Goal: Information Seeking & Learning: Learn about a topic

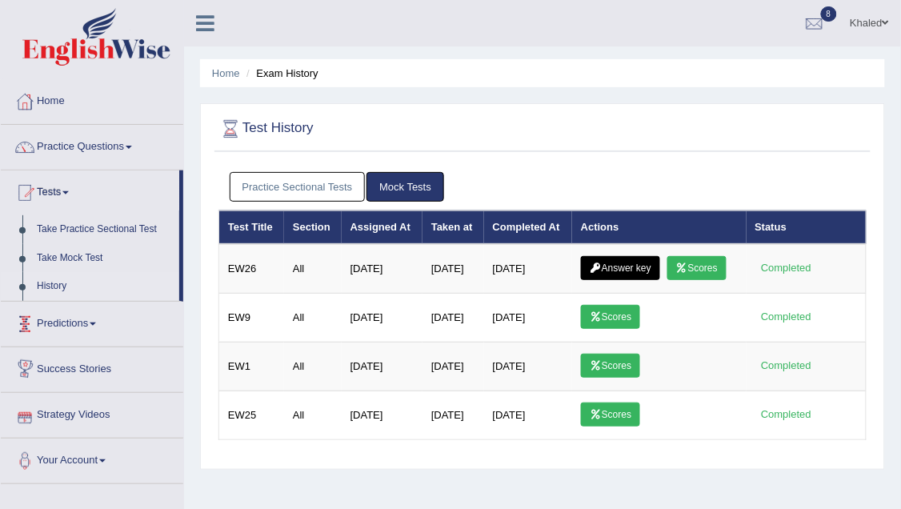
click at [74, 272] on link "History" at bounding box center [105, 286] width 150 height 29
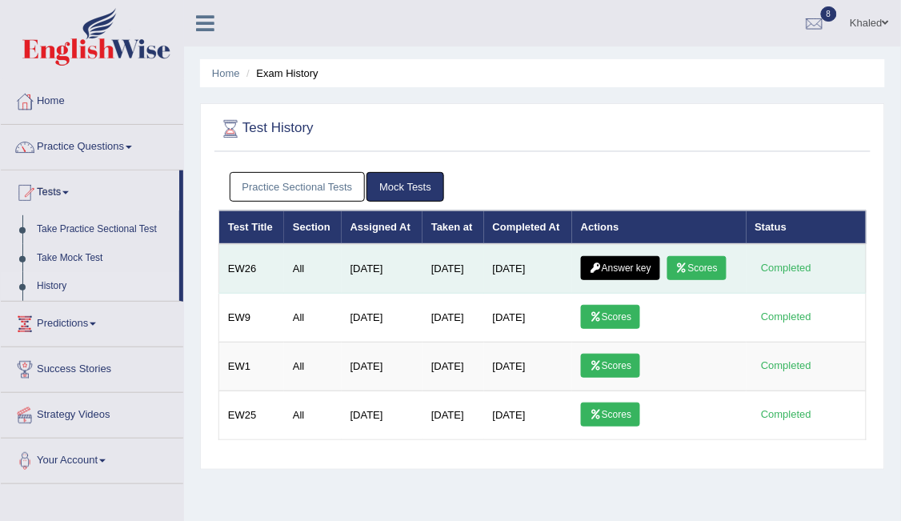
click at [690, 263] on link "Scores" at bounding box center [697, 268] width 59 height 24
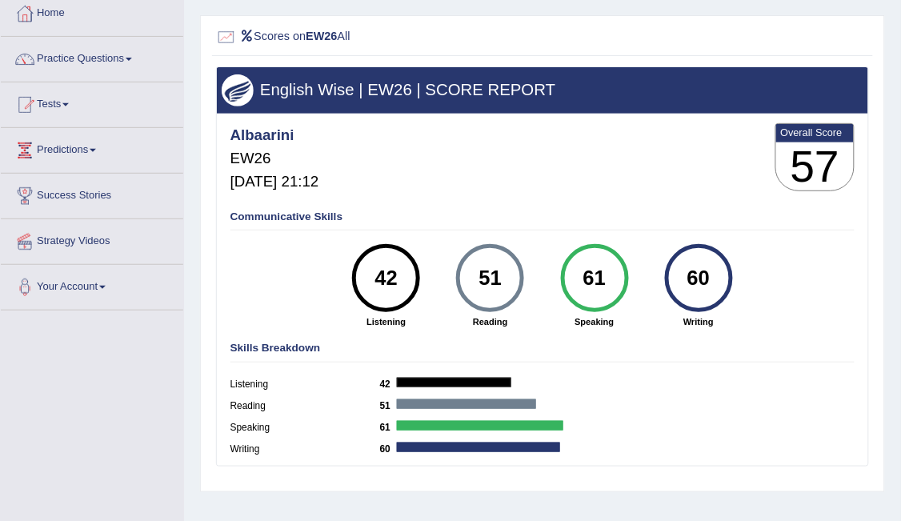
scroll to position [26, 0]
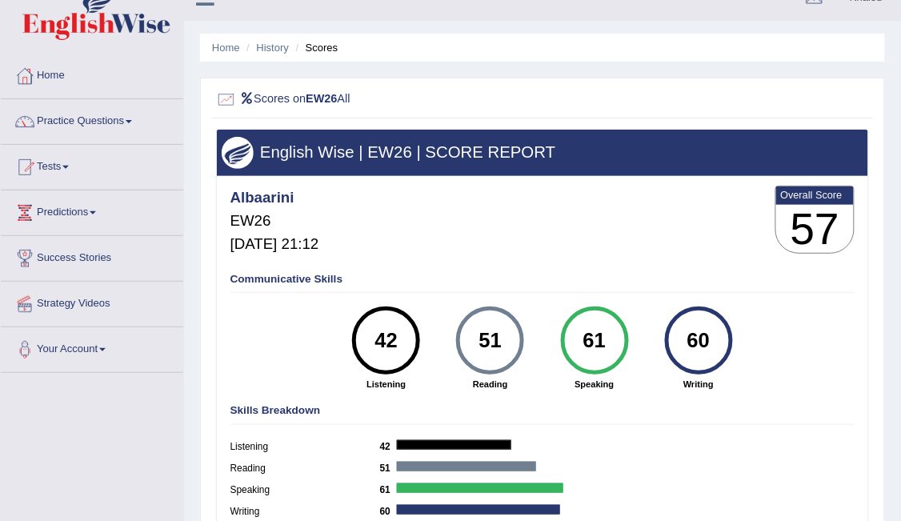
click at [891, 187] on div "Home History Scores Scores on EW26 All English Wise | EW26 | SCORE REPORT Albaa…" at bounding box center [542, 374] width 717 height 801
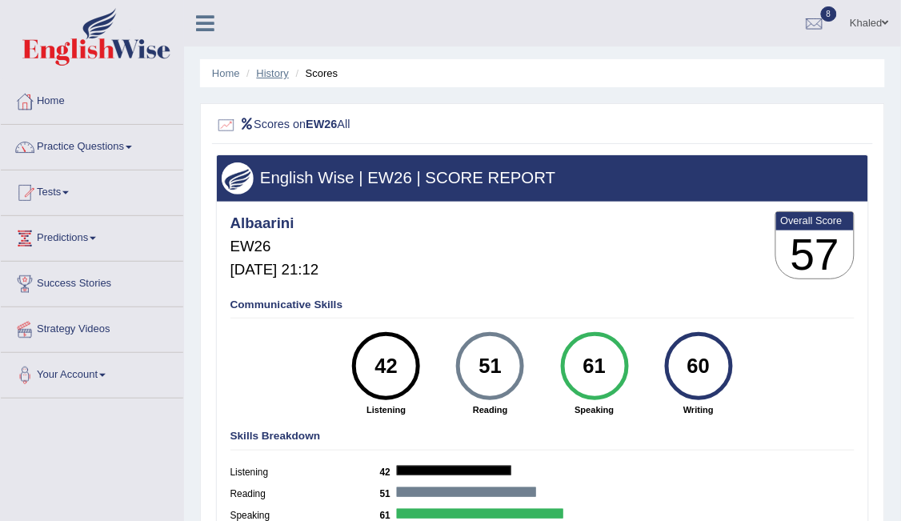
click at [285, 73] on link "History" at bounding box center [273, 73] width 32 height 12
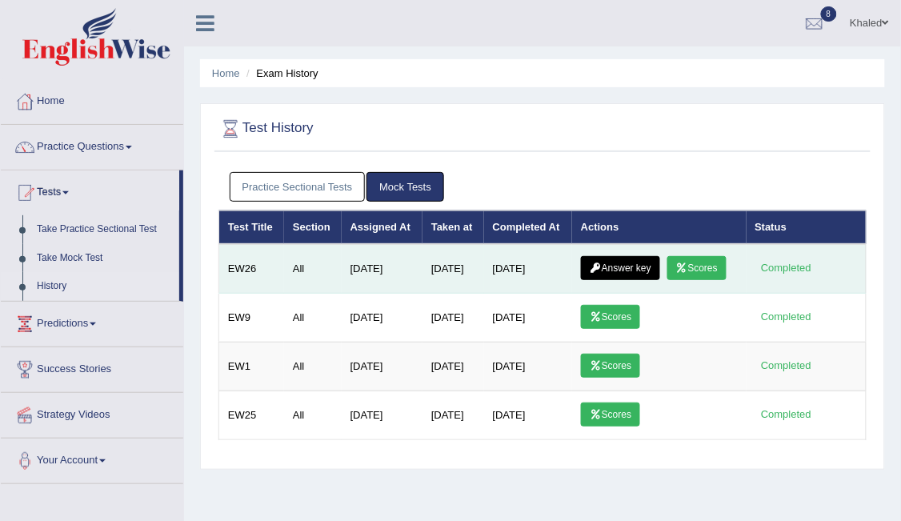
click at [620, 270] on link "Answer key" at bounding box center [620, 268] width 79 height 24
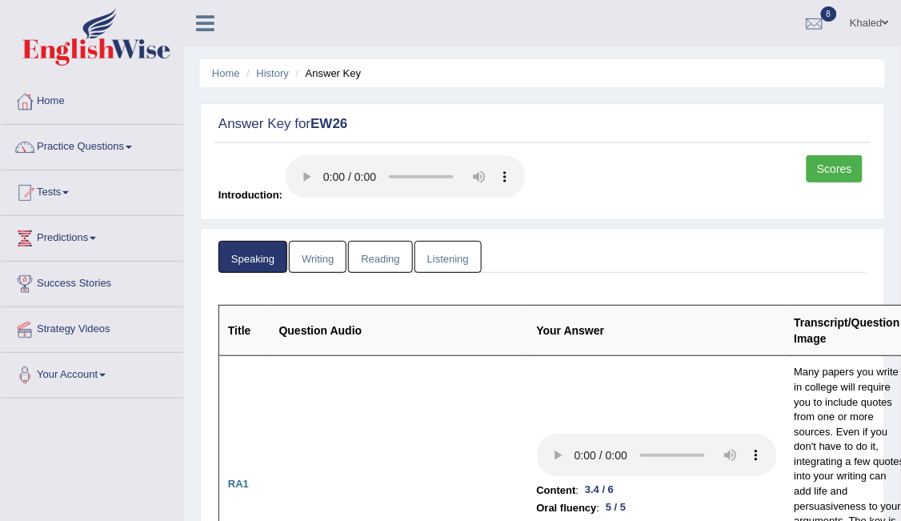
click at [443, 257] on link "Listening" at bounding box center [448, 257] width 67 height 33
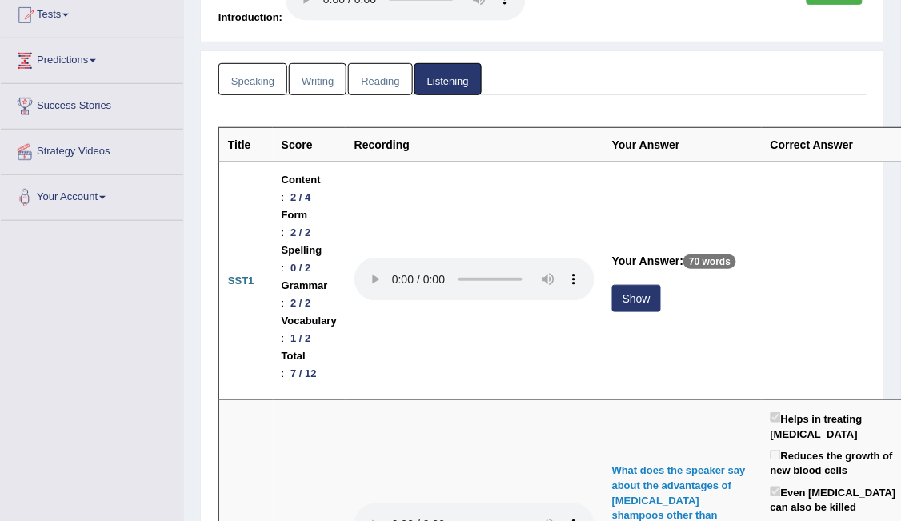
scroll to position [183, 0]
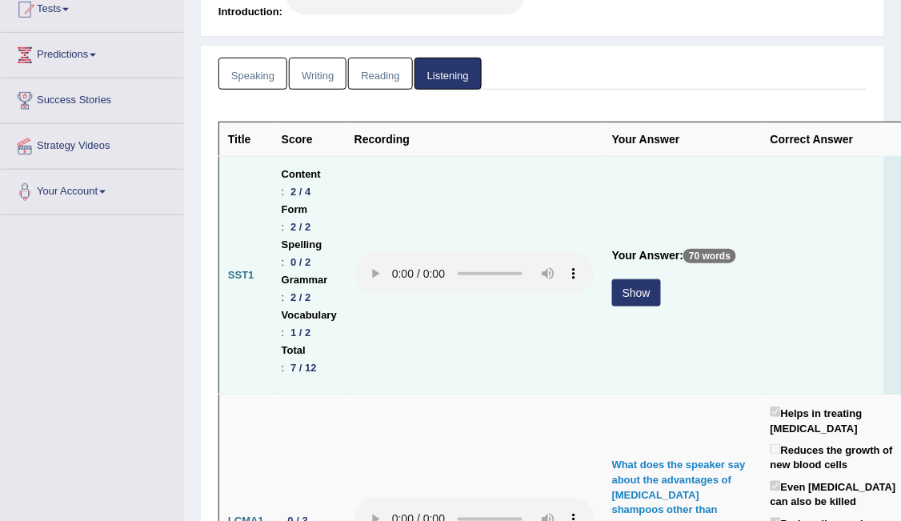
click at [627, 289] on button "Show" at bounding box center [636, 292] width 49 height 27
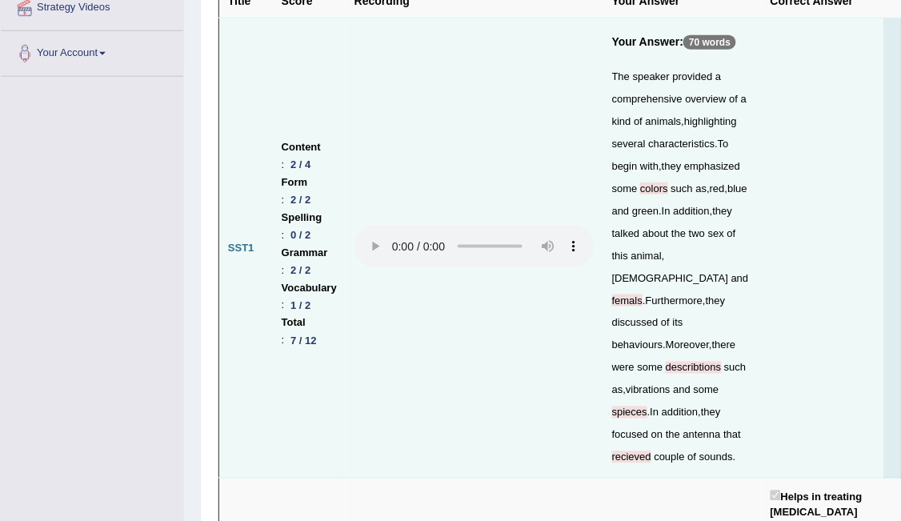
scroll to position [0, 0]
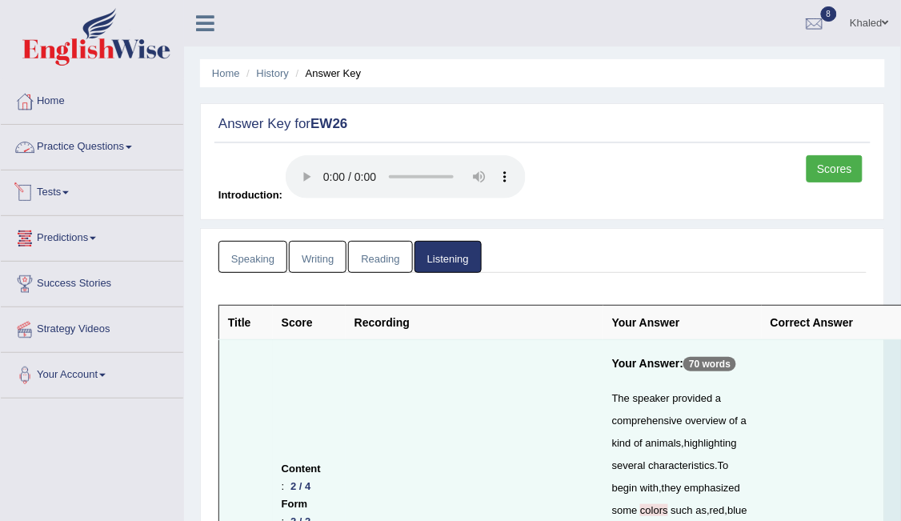
click at [94, 146] on link "Practice Questions" at bounding box center [92, 145] width 183 height 40
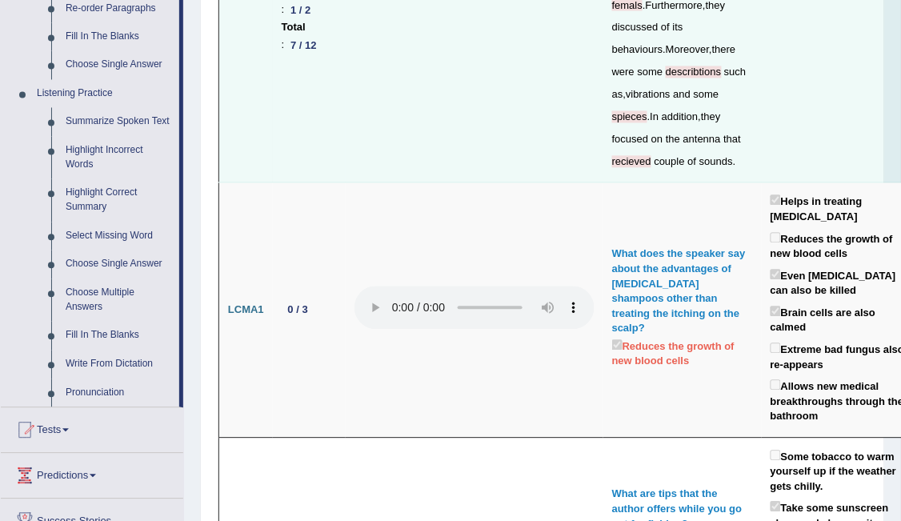
scroll to position [612, 0]
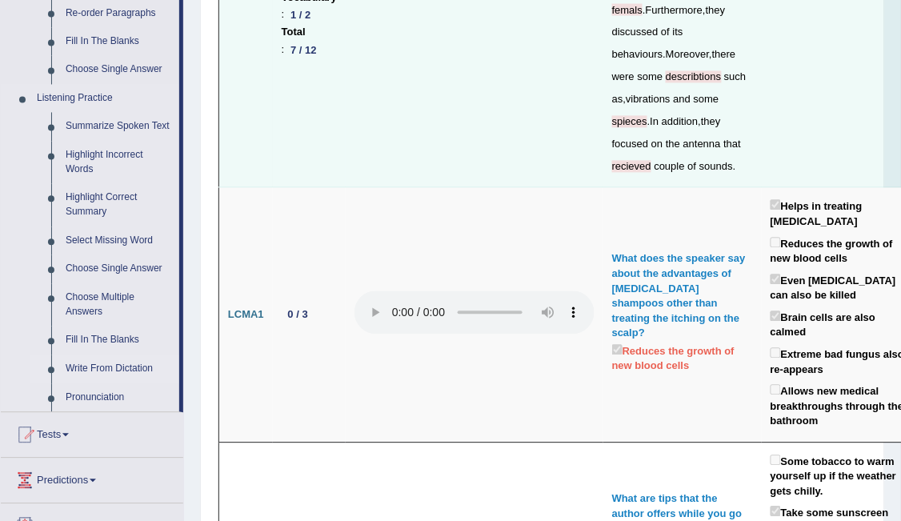
click at [94, 374] on link "Write From Dictation" at bounding box center [118, 369] width 121 height 29
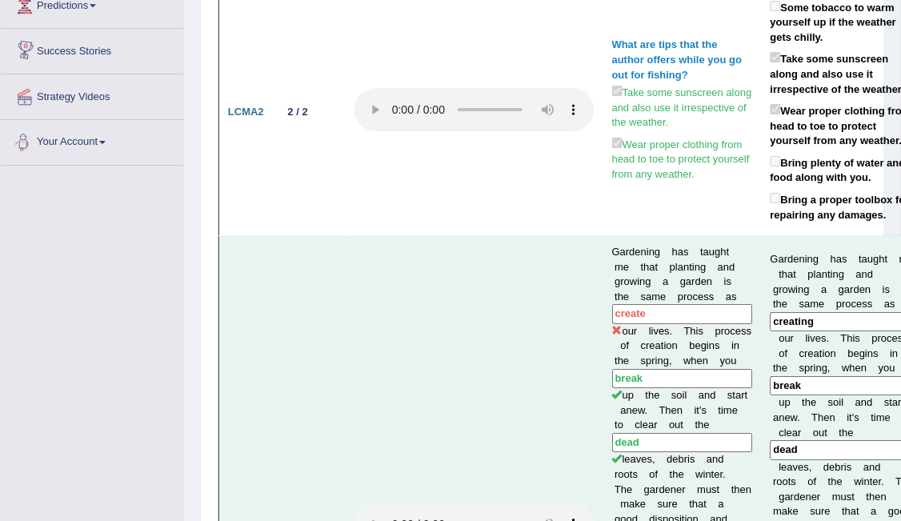
scroll to position [999, 0]
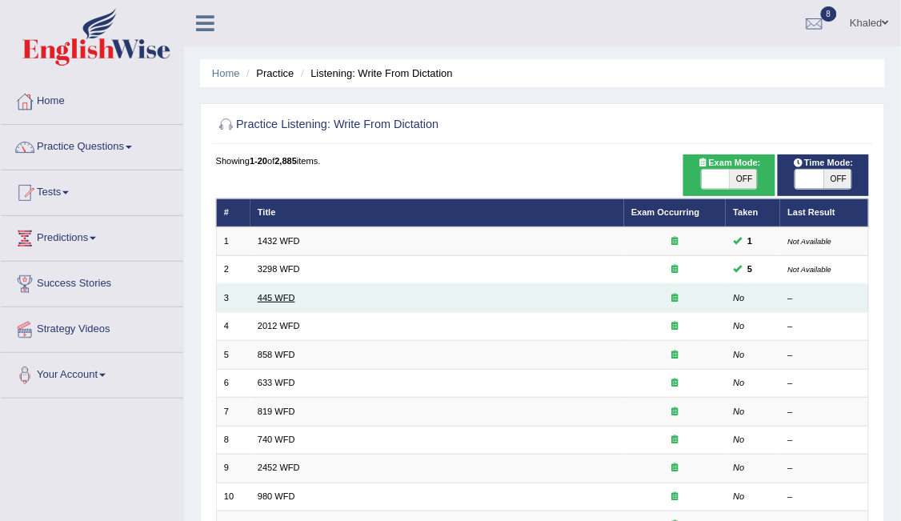
drag, startPoint x: 267, startPoint y: 283, endPoint x: 268, endPoint y: 295, distance: 12.0
click at [268, 295] on td "445 WFD" at bounding box center [438, 298] width 374 height 28
click at [268, 295] on link "445 WFD" at bounding box center [277, 298] width 38 height 10
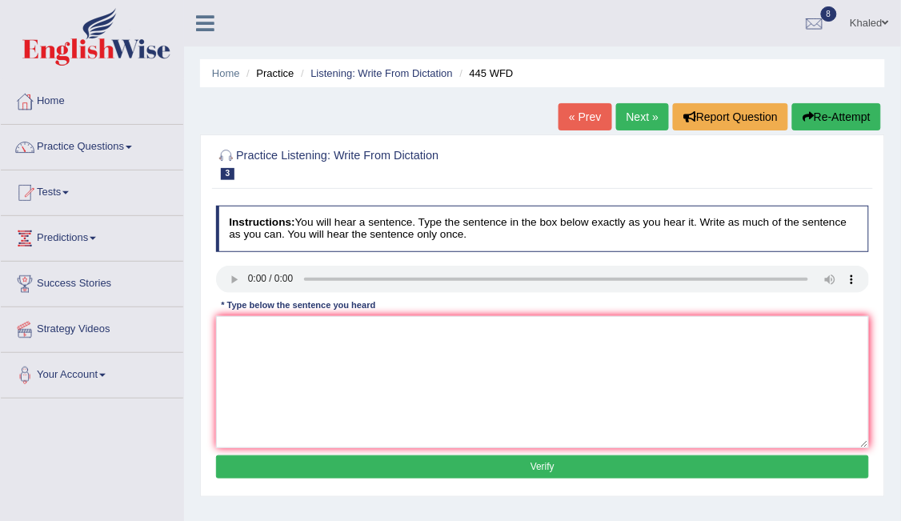
click at [837, 124] on button "Re-Attempt" at bounding box center [837, 116] width 89 height 27
click at [417, 359] on textarea at bounding box center [543, 382] width 654 height 132
type textarea "American makes make a plan to on March."
click at [484, 464] on button "Verify" at bounding box center [543, 466] width 654 height 23
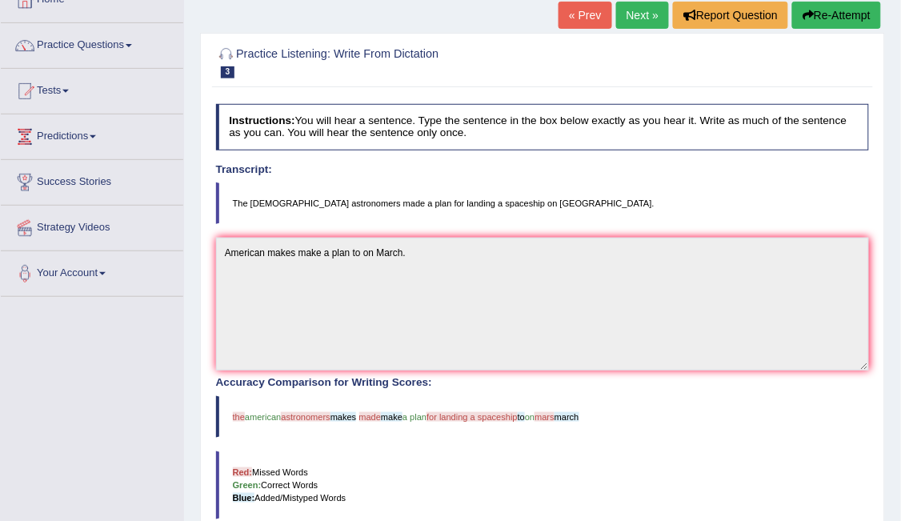
scroll to position [63, 0]
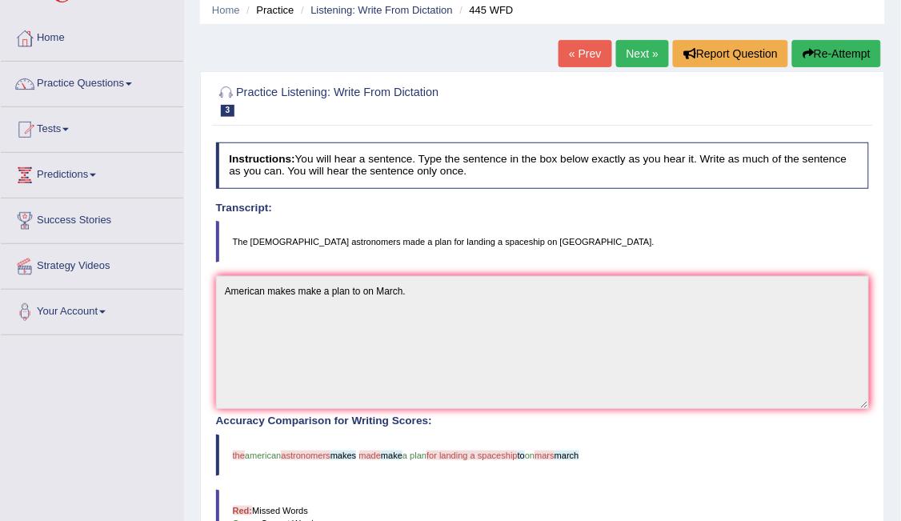
click at [659, 58] on link "Next »" at bounding box center [642, 53] width 53 height 27
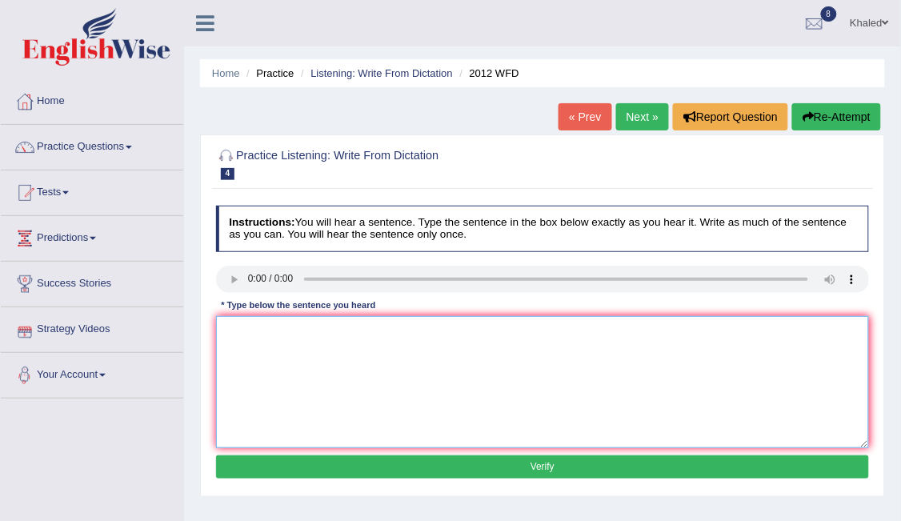
click at [326, 352] on textarea at bounding box center [543, 382] width 654 height 132
type textarea "a"
type textarea "There is a great job on of this topic."
click at [355, 466] on button "Verify" at bounding box center [543, 466] width 654 height 23
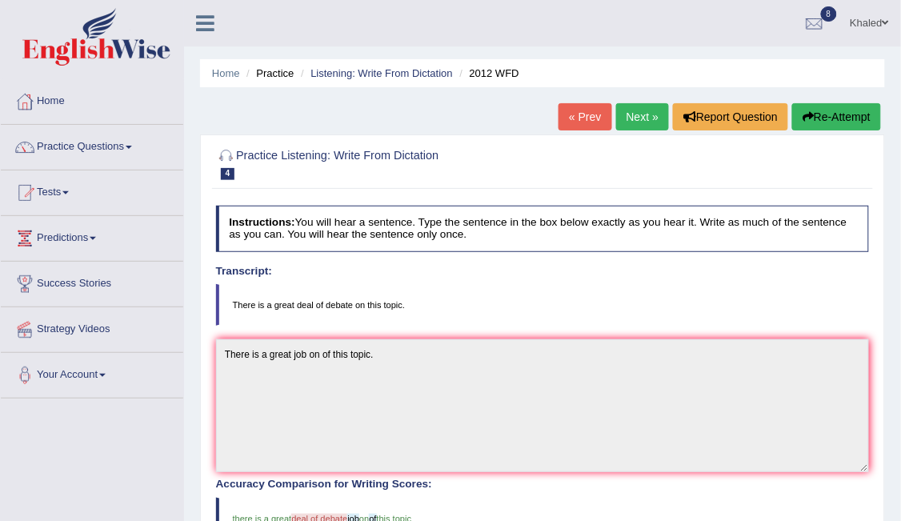
click at [652, 110] on link "Next »" at bounding box center [642, 116] width 53 height 27
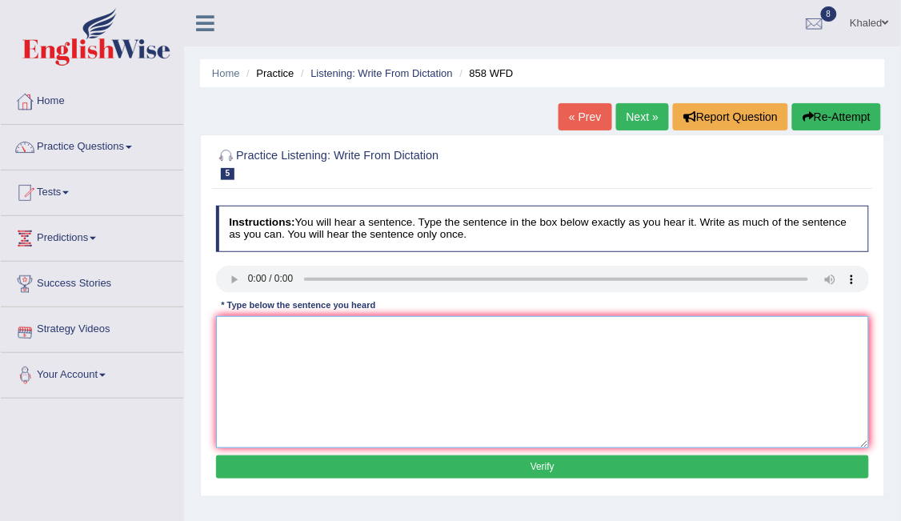
click at [347, 343] on textarea at bounding box center [543, 382] width 654 height 132
type textarea "a"
click at [298, 343] on textarea "The years" at bounding box center [543, 382] width 654 height 132
type textarea "The years year fact historians."
click at [359, 468] on button "Verify" at bounding box center [543, 466] width 654 height 23
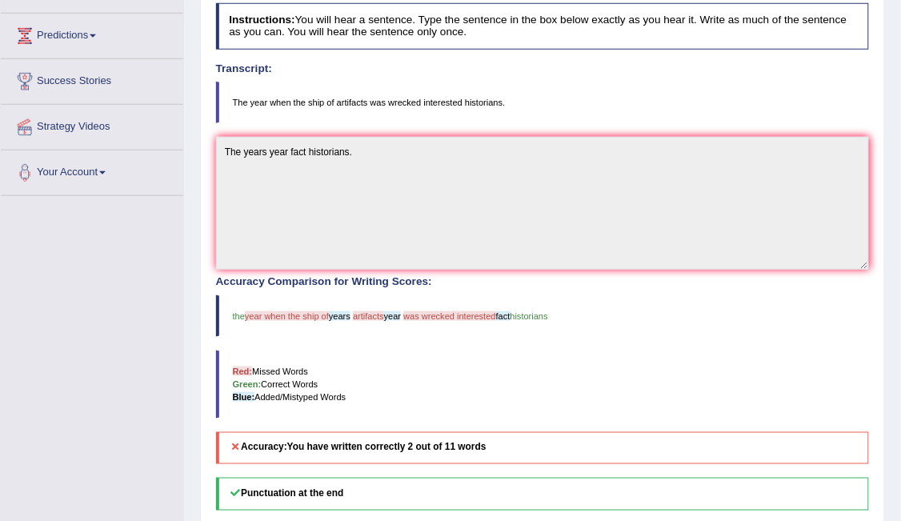
scroll to position [215, 0]
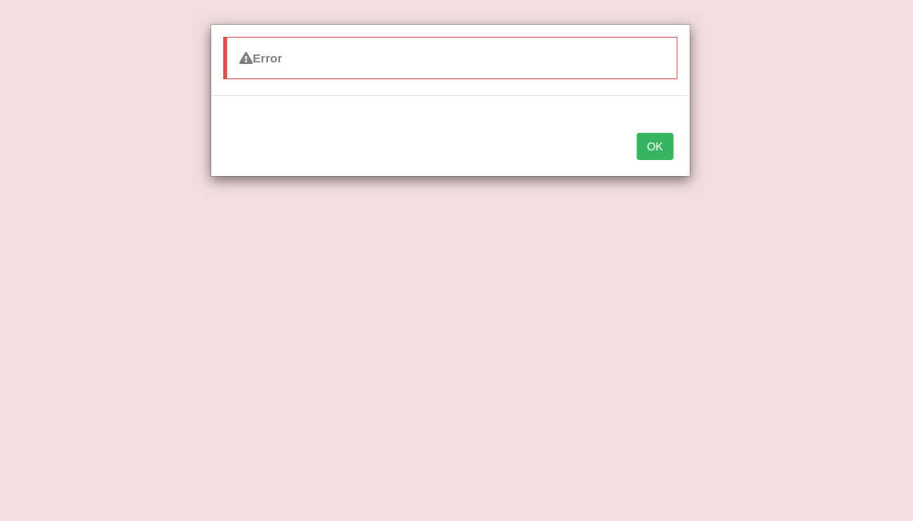
click at [657, 137] on button "OK" at bounding box center [655, 146] width 37 height 27
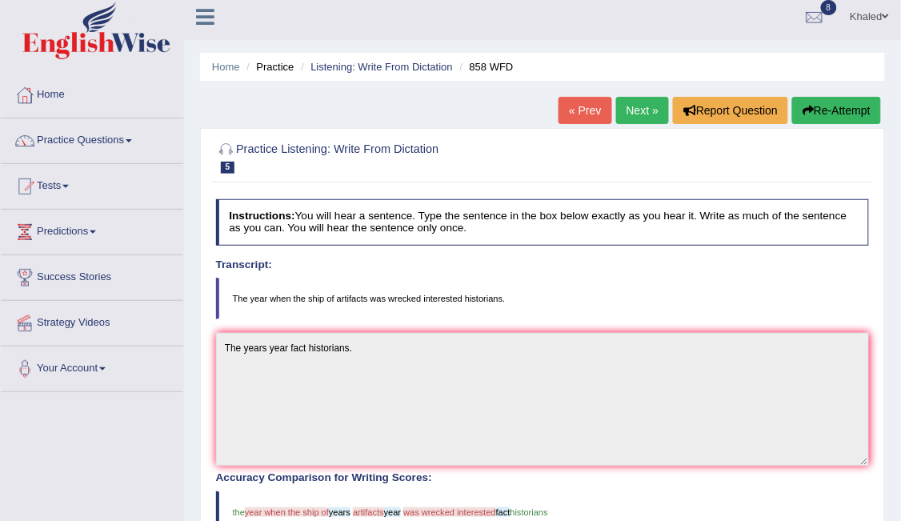
scroll to position [0, 0]
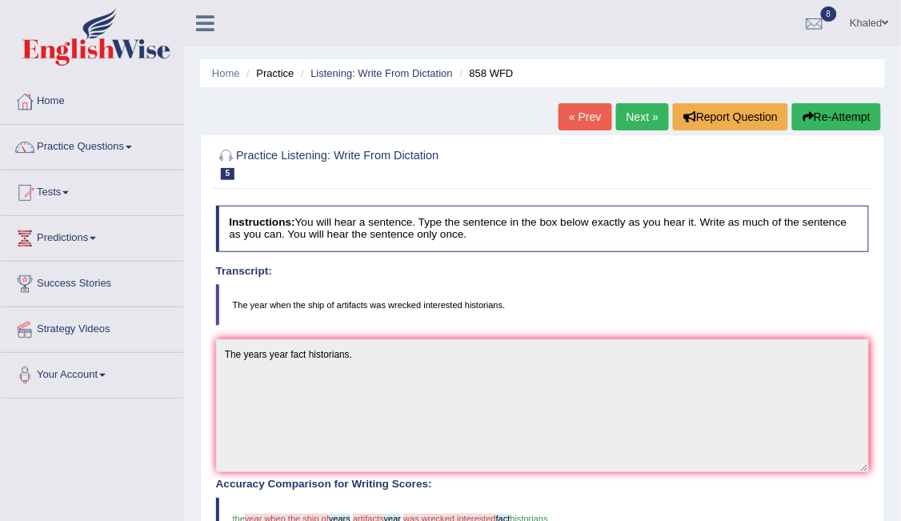
click at [653, 106] on link "Next »" at bounding box center [642, 116] width 53 height 27
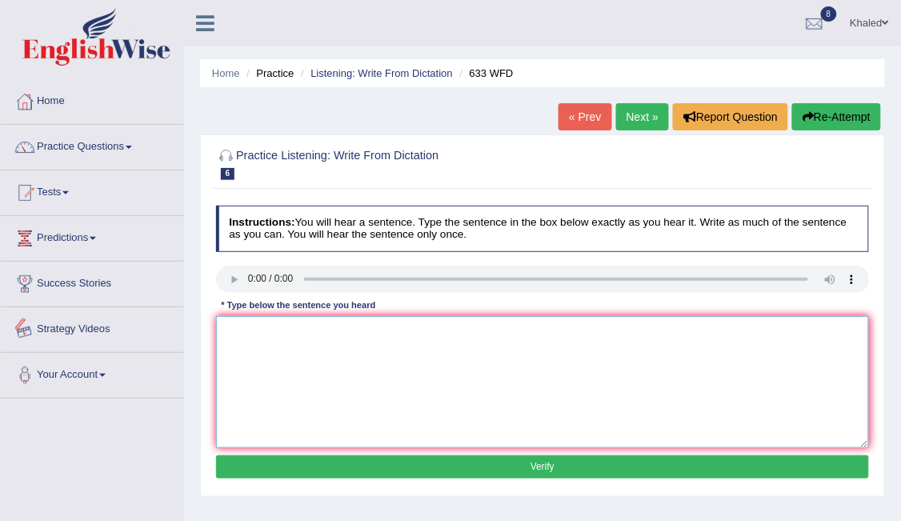
click at [216, 346] on textarea at bounding box center [543, 382] width 654 height 132
type textarea "Researches research shows show that the exercices exersices exersice makes make…"
click at [395, 472] on button "Verify" at bounding box center [543, 466] width 654 height 23
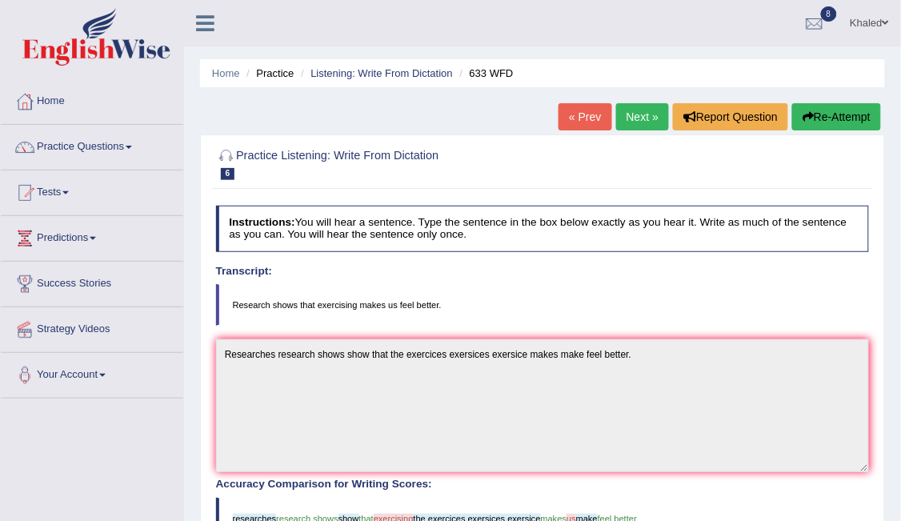
click at [629, 113] on link "Next »" at bounding box center [642, 116] width 53 height 27
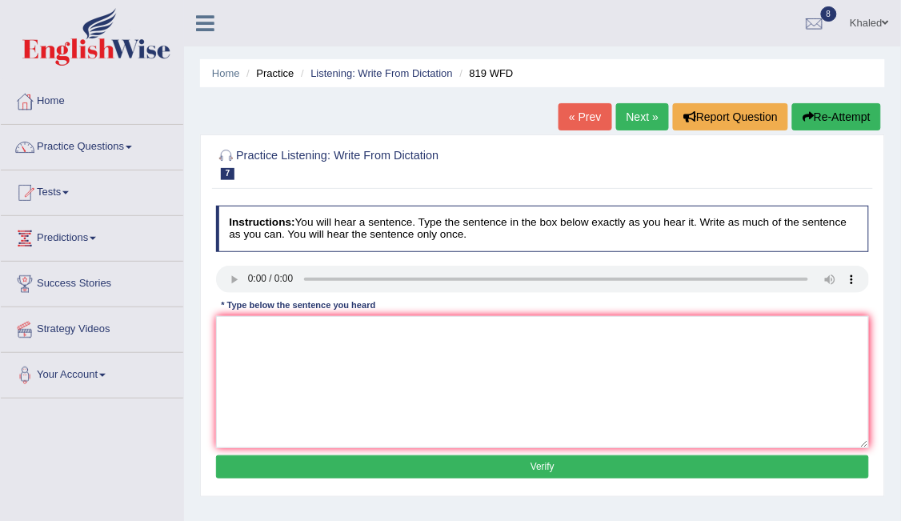
click at [884, 229] on div "Practice Listening: Write From Dictation 7 819 WFD Instructions: You will hear …" at bounding box center [542, 315] width 685 height 363
click at [276, 373] on textarea at bounding box center [543, 382] width 654 height 132
type textarea "O"
type textarea "Plans plan are is able to continue to grown grow in the."
click at [370, 459] on button "Verify" at bounding box center [543, 466] width 654 height 23
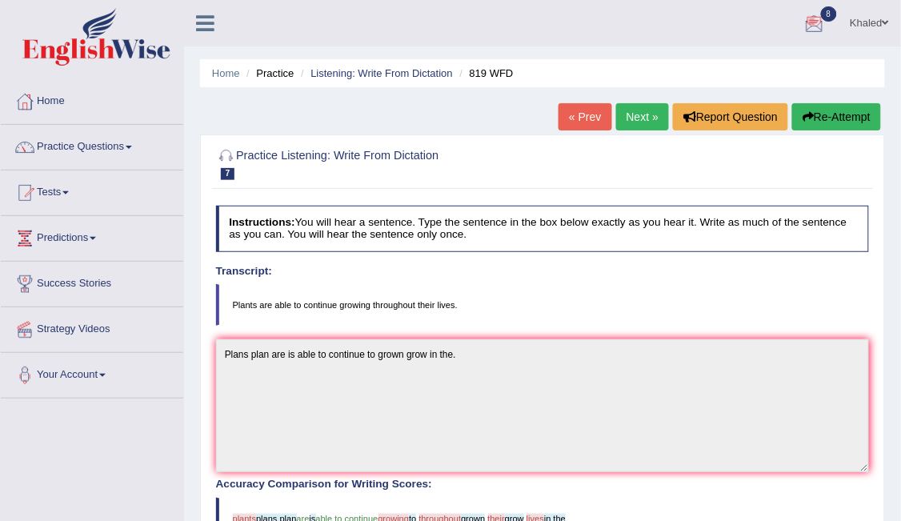
click at [653, 118] on link "Next »" at bounding box center [642, 116] width 53 height 27
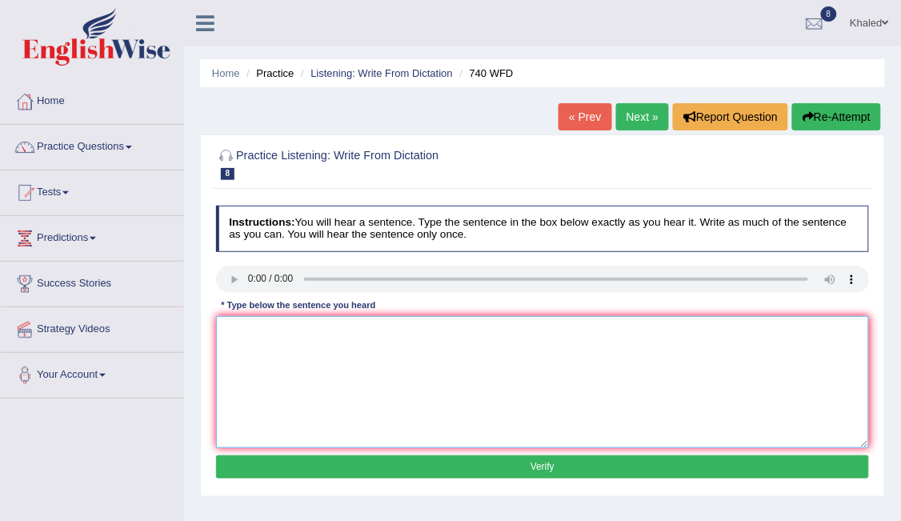
click at [283, 366] on textarea at bounding box center [543, 382] width 654 height 132
click at [232, 331] on textarea "A serious of observation observations are is in the classroom classrooms." at bounding box center [543, 382] width 654 height 132
type textarea "A seris serious of observation observations are is in the classroom classrooms."
click at [359, 466] on button "Verify" at bounding box center [543, 466] width 654 height 23
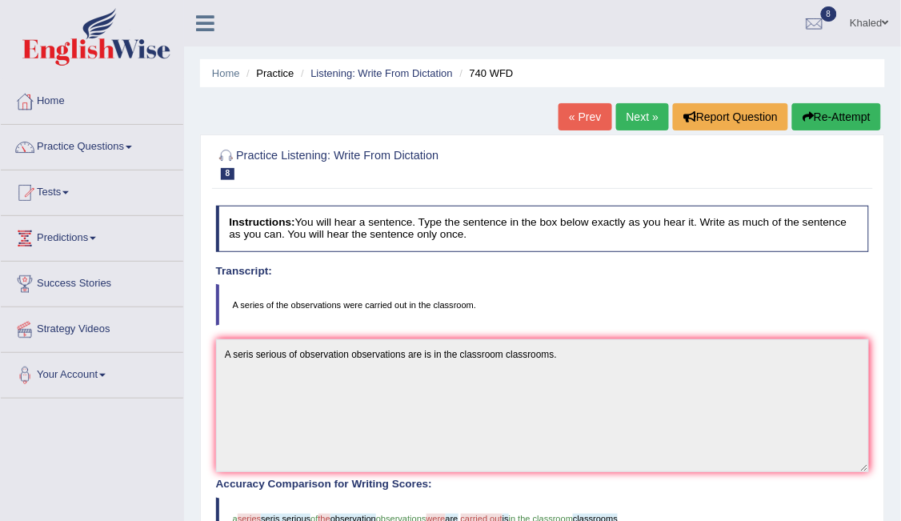
click at [657, 124] on link "Next »" at bounding box center [642, 116] width 53 height 27
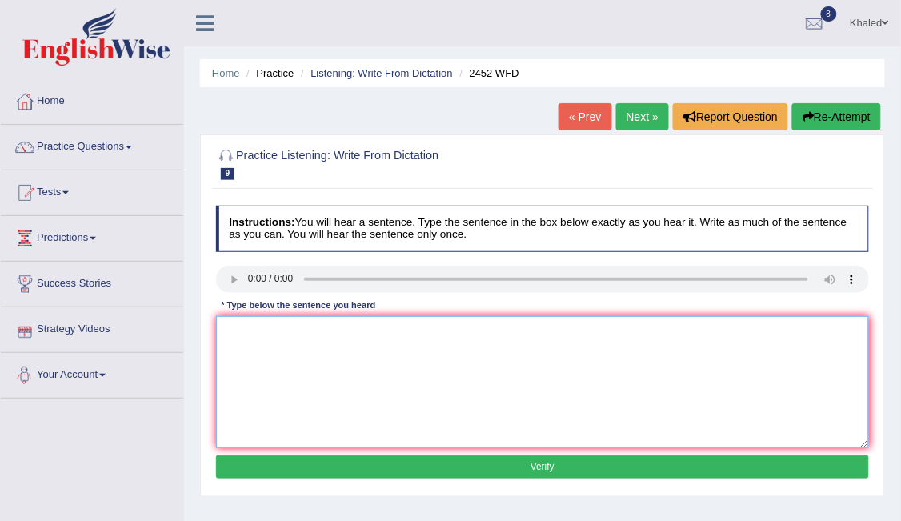
click at [317, 333] on textarea at bounding box center [543, 382] width 654 height 132
type textarea "It is debate the value of the knowledge."
click at [357, 456] on button "Verify" at bounding box center [543, 466] width 654 height 23
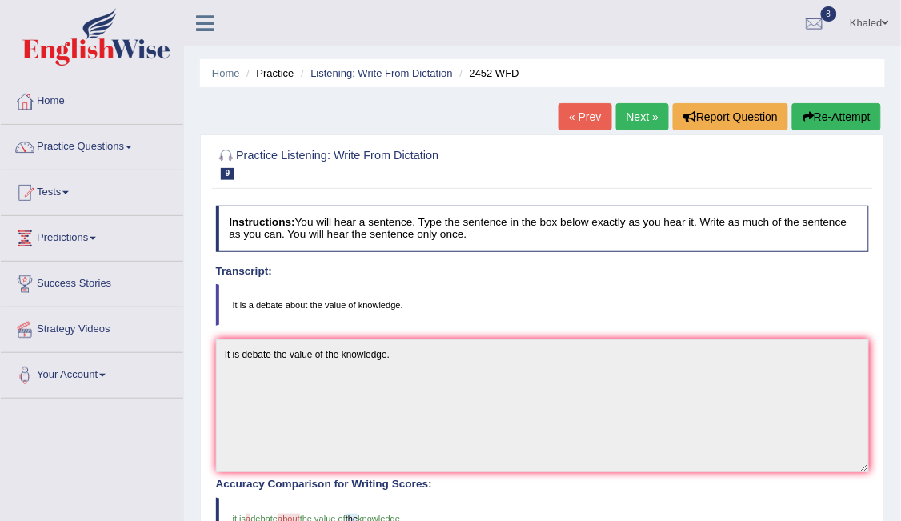
click at [637, 125] on link "Next »" at bounding box center [642, 116] width 53 height 27
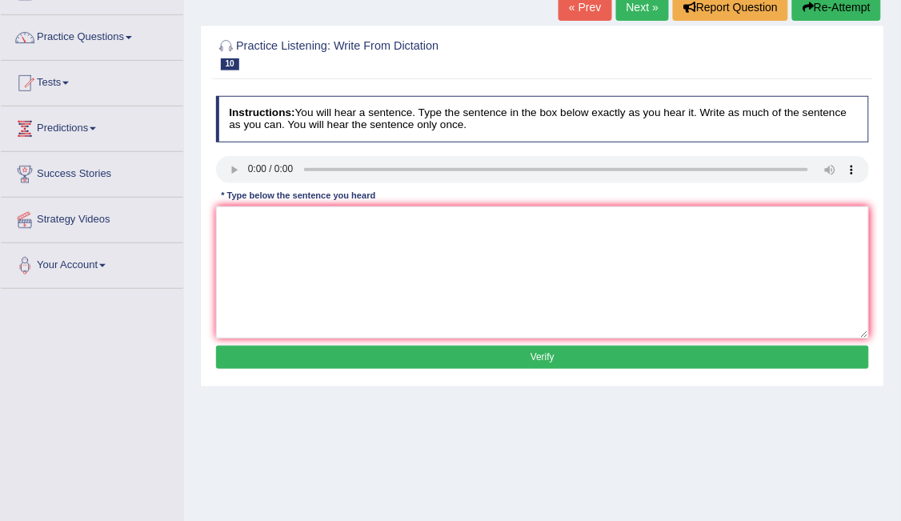
scroll to position [142, 0]
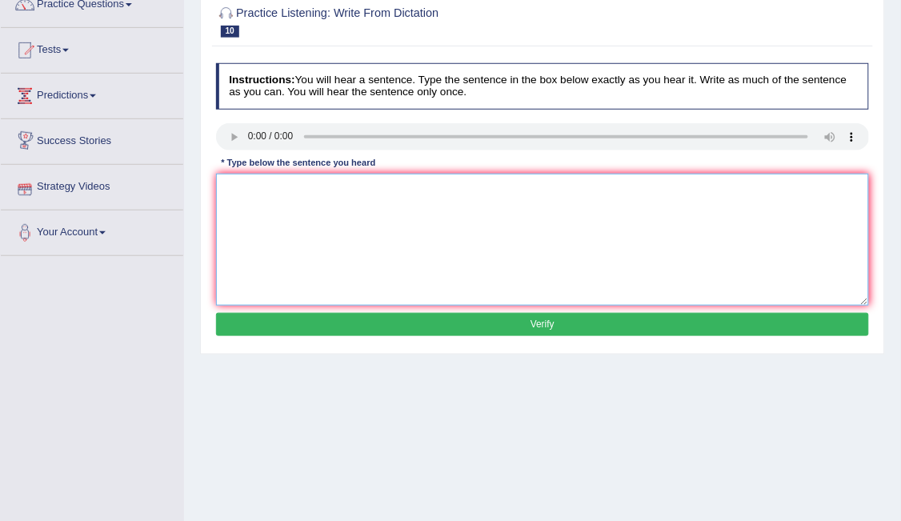
click at [414, 207] on textarea at bounding box center [543, 240] width 654 height 132
type textarea "Your ideas idea have has been discussed in the seminar tutors."
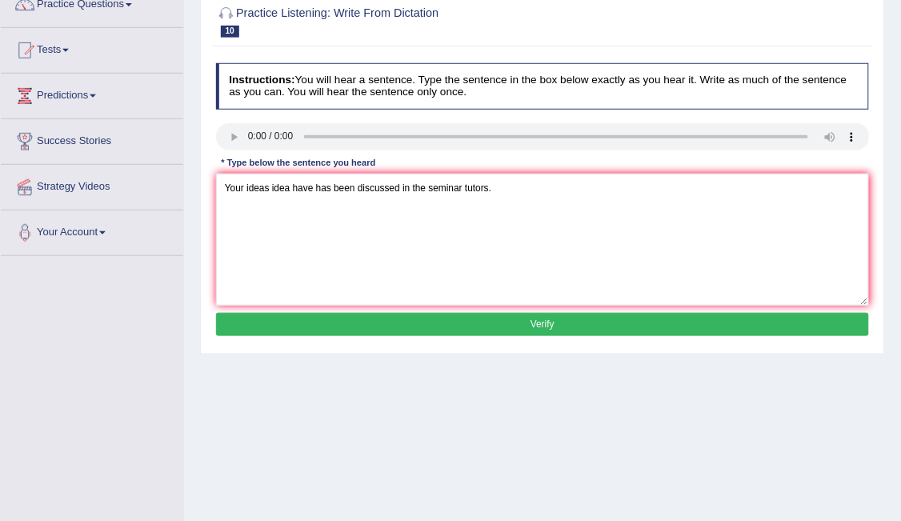
click at [453, 326] on button "Verify" at bounding box center [543, 324] width 654 height 23
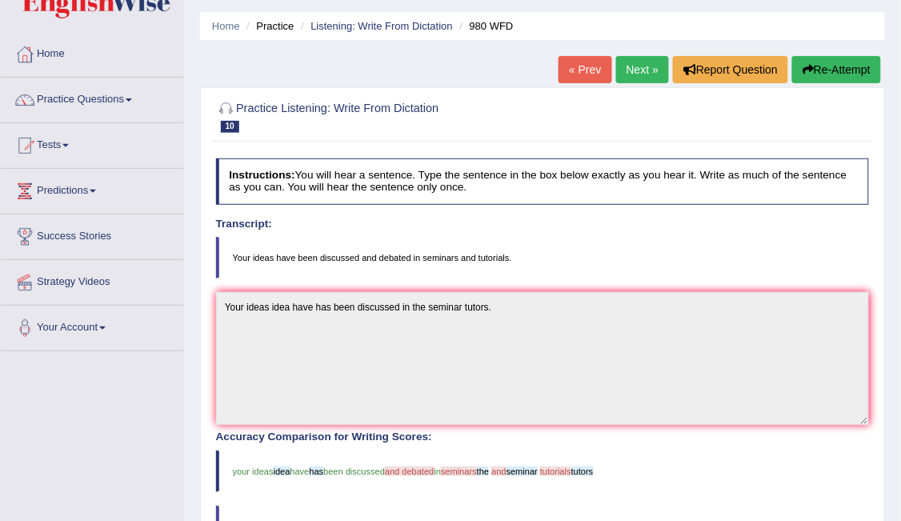
scroll to position [22, 0]
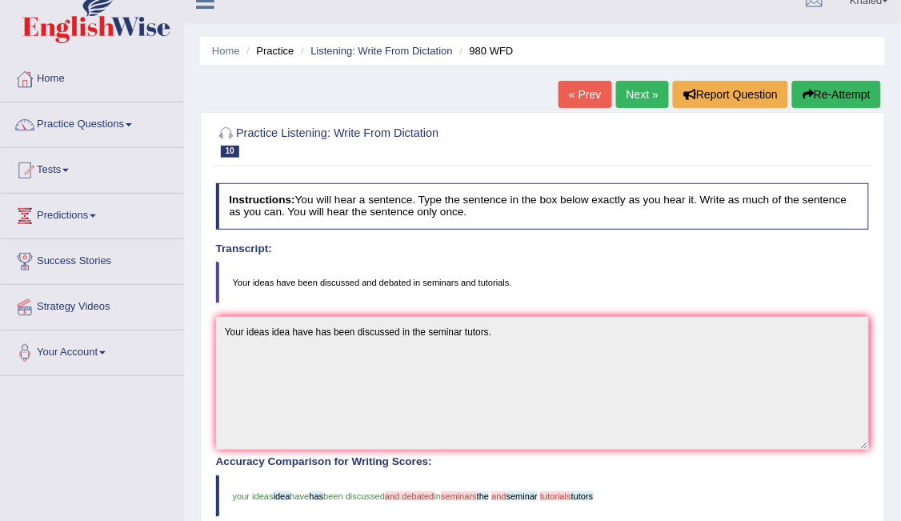
click at [640, 91] on link "Next »" at bounding box center [642, 94] width 53 height 27
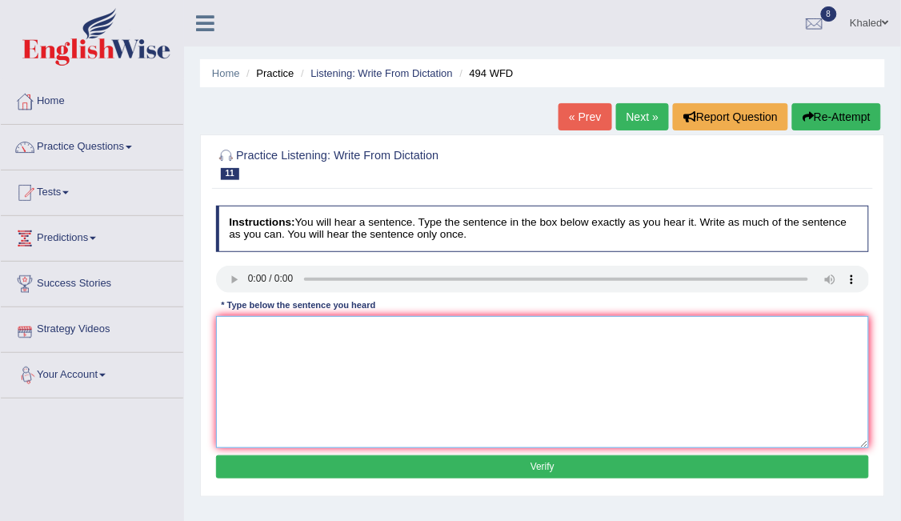
click at [279, 379] on textarea at bounding box center [543, 382] width 654 height 132
type textarea "The vocabularies vocabulary are is in the specific field is called Jordan."
click at [373, 460] on button "Verify" at bounding box center [543, 466] width 654 height 23
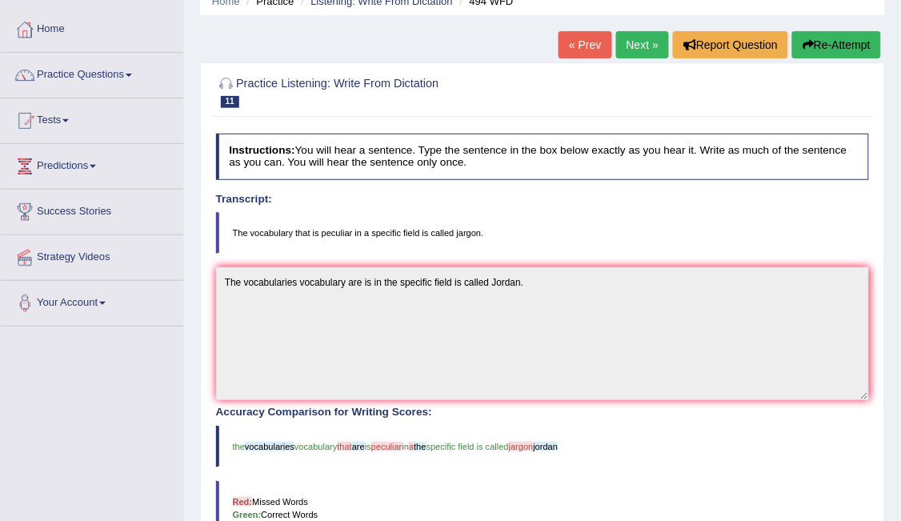
scroll to position [48, 0]
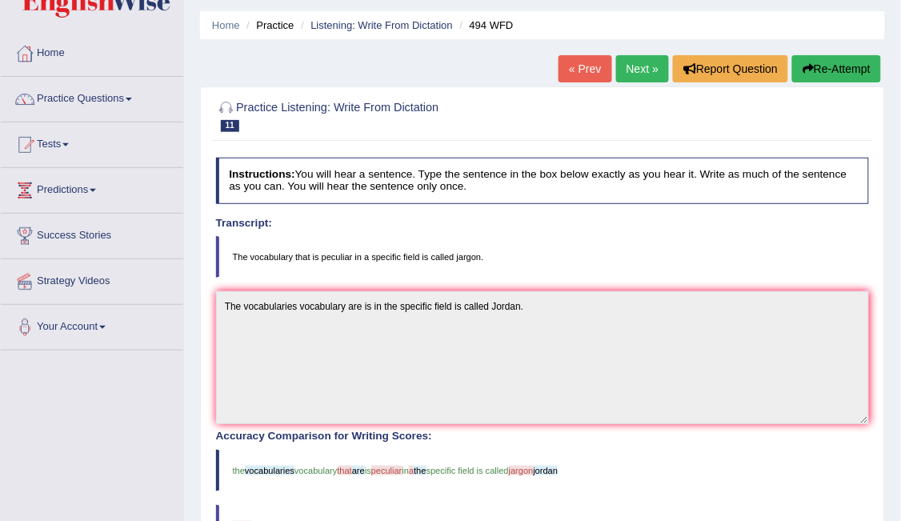
click at [655, 69] on link "Next »" at bounding box center [642, 68] width 53 height 27
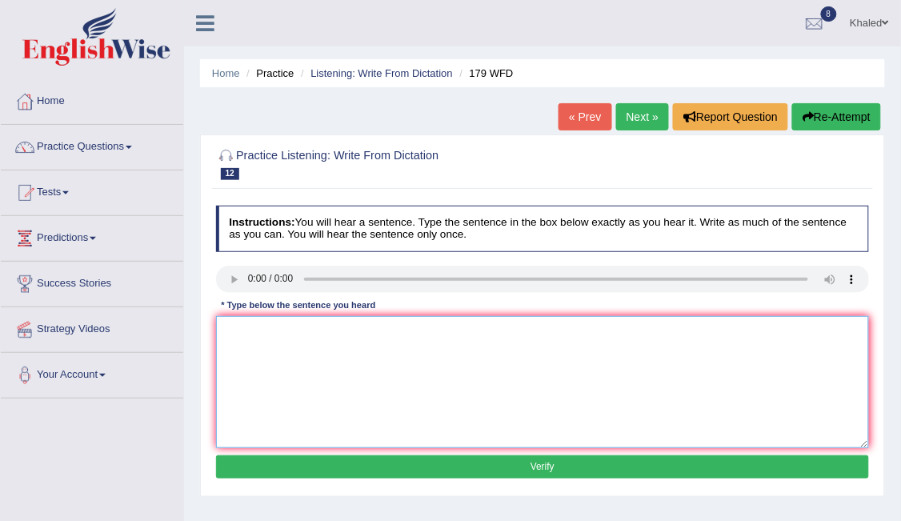
click at [271, 369] on textarea at bounding box center [543, 382] width 654 height 132
type textarea "A"
click at [223, 334] on textarea "are the oldest method used to teaching at the university." at bounding box center [543, 382] width 654 height 132
type textarea "are the oldest method used to teaching at the university."
click at [459, 458] on button "Verify" at bounding box center [543, 466] width 654 height 23
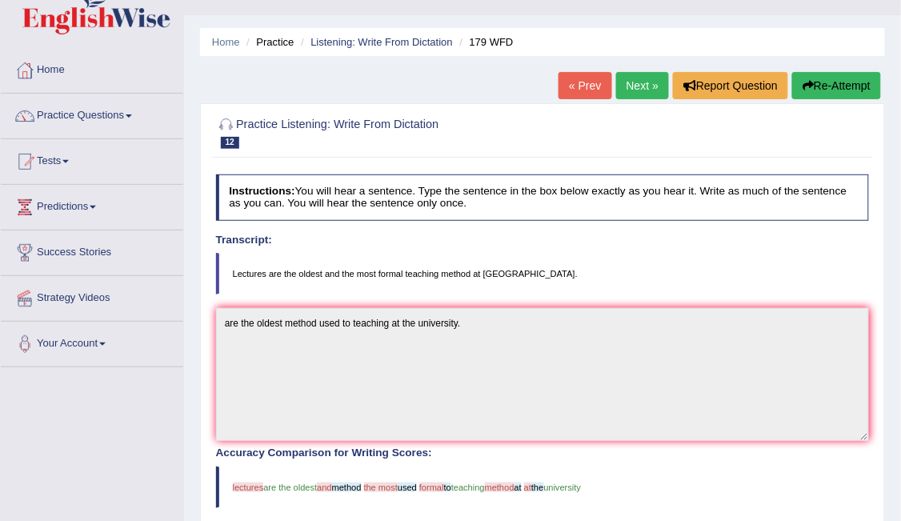
scroll to position [30, 0]
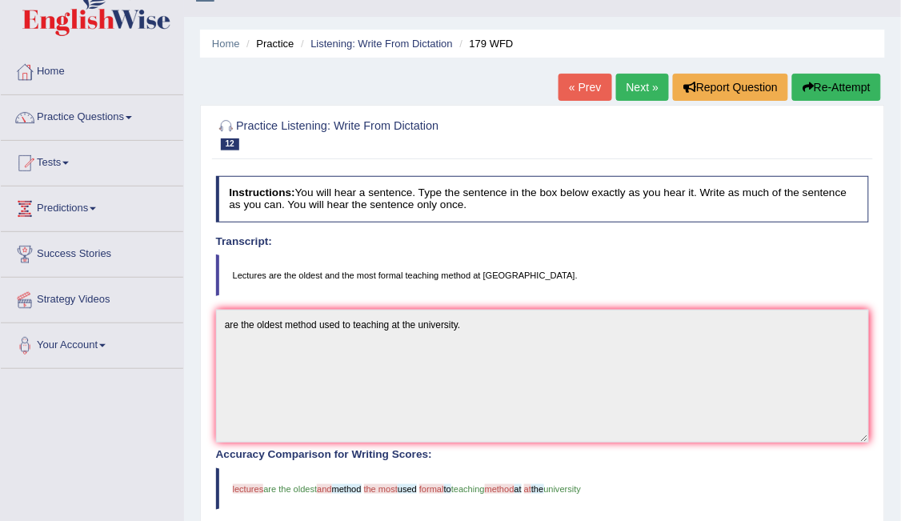
click at [631, 82] on link "Next »" at bounding box center [642, 87] width 53 height 27
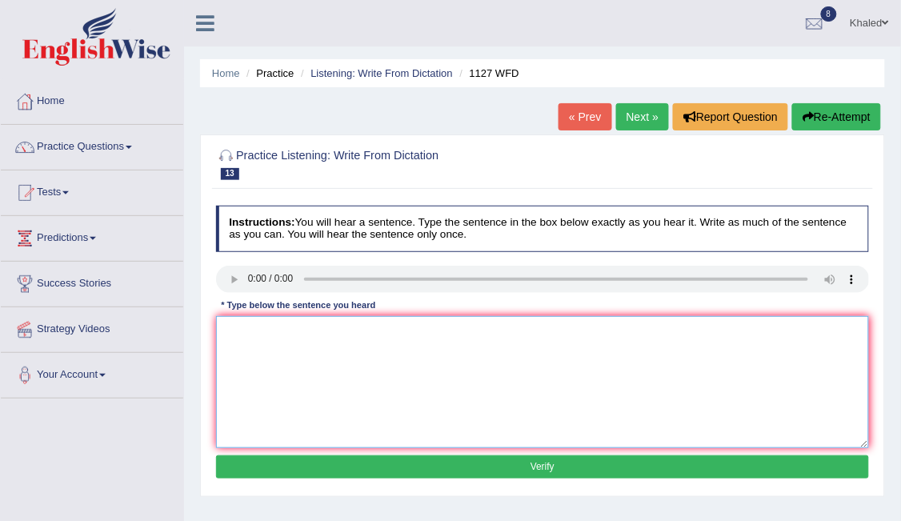
click at [265, 359] on textarea at bounding box center [543, 382] width 654 height 132
type textarea "At university degree is requirement at to other professions profession."
click at [359, 456] on button "Verify" at bounding box center [543, 466] width 654 height 23
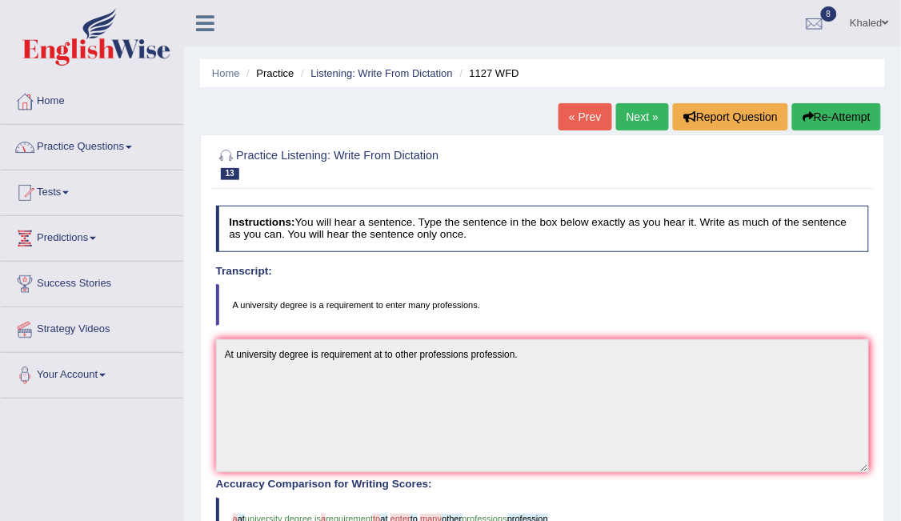
click at [96, 156] on link "Practice Questions" at bounding box center [92, 145] width 183 height 40
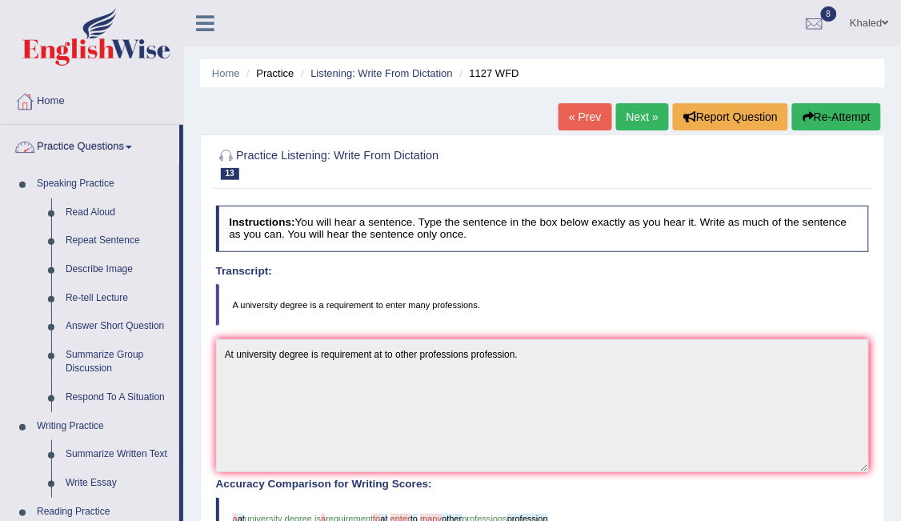
click at [103, 145] on link "Practice Questions" at bounding box center [90, 145] width 179 height 40
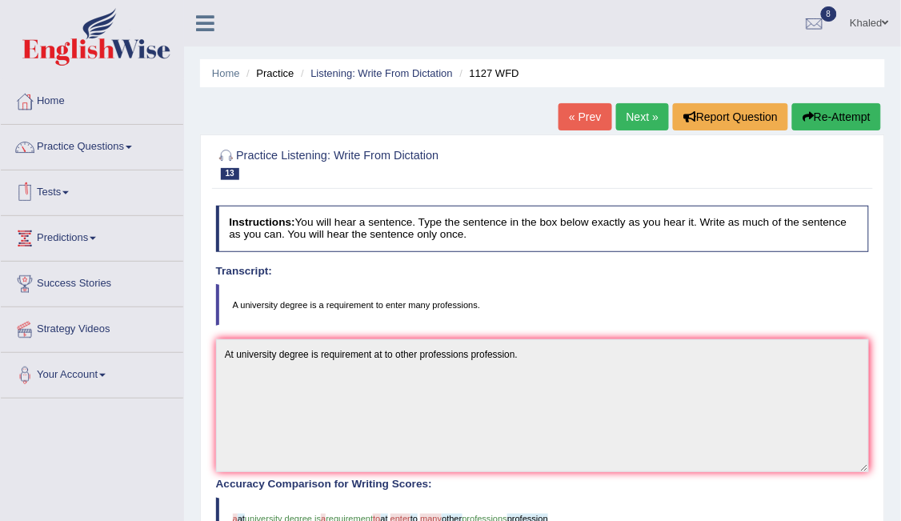
click at [60, 195] on link "Tests" at bounding box center [92, 191] width 183 height 40
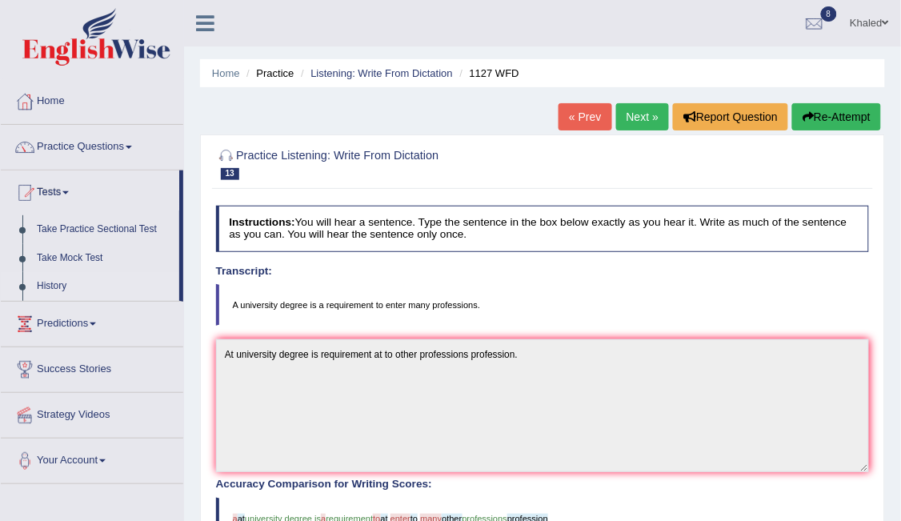
click at [45, 292] on link "History" at bounding box center [105, 286] width 150 height 29
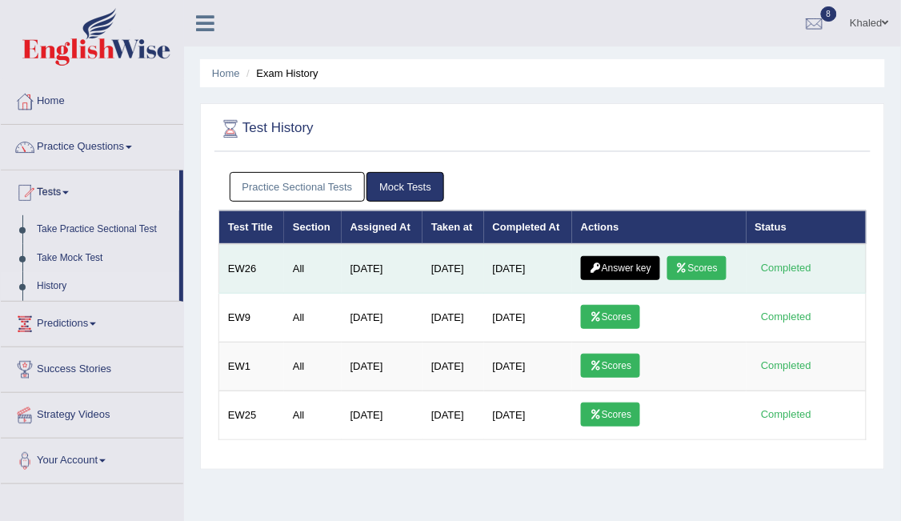
click at [621, 271] on link "Answer key" at bounding box center [620, 268] width 79 height 24
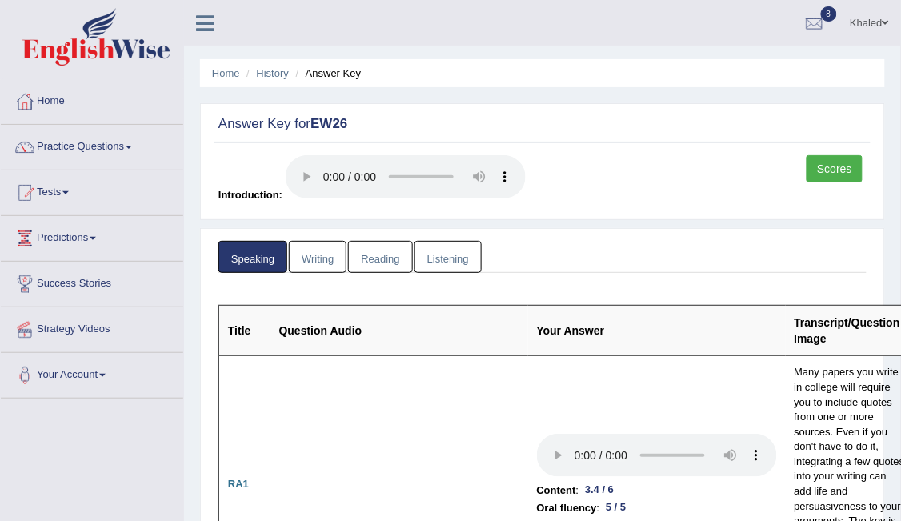
click at [92, 142] on link "Practice Questions" at bounding box center [92, 145] width 183 height 40
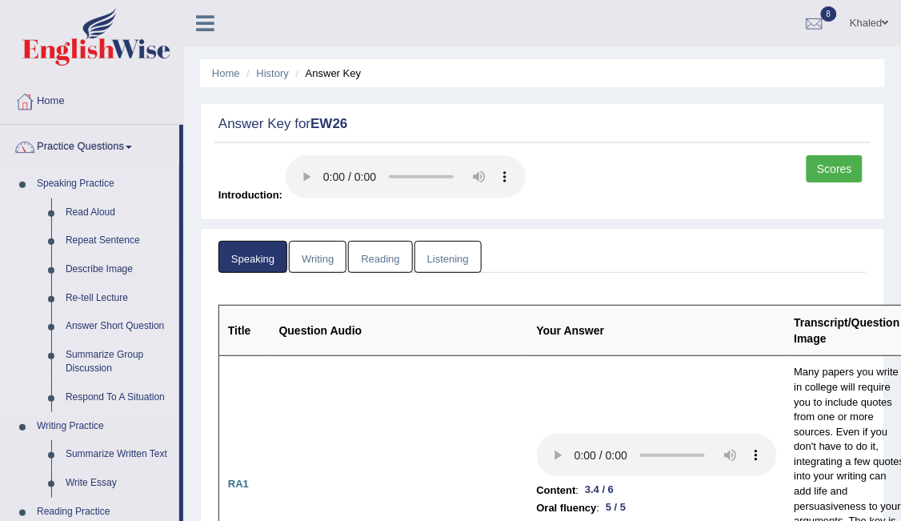
click at [98, 243] on link "Repeat Sentence" at bounding box center [118, 241] width 121 height 29
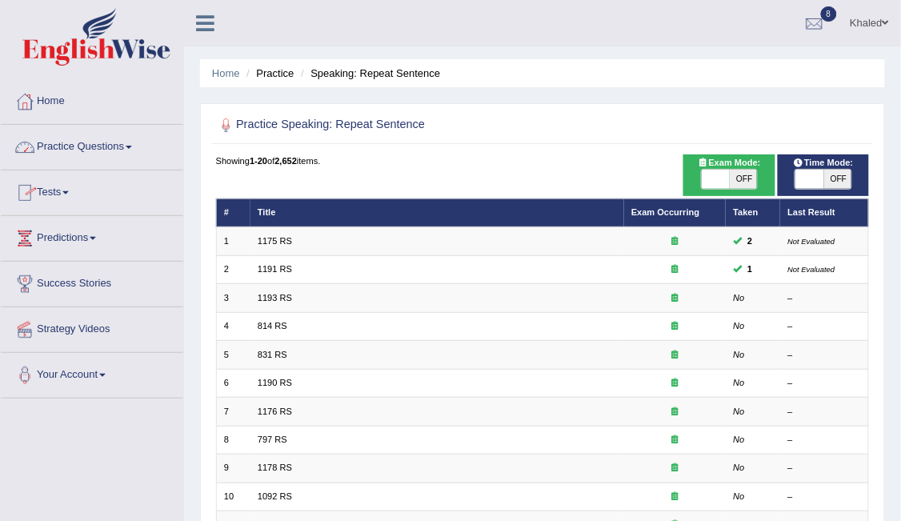
click at [115, 146] on link "Practice Questions" at bounding box center [92, 145] width 183 height 40
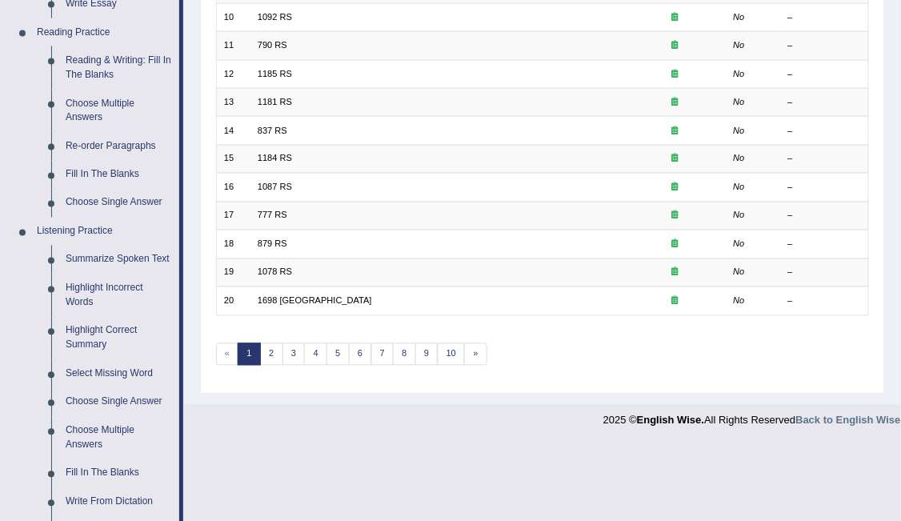
scroll to position [492, 0]
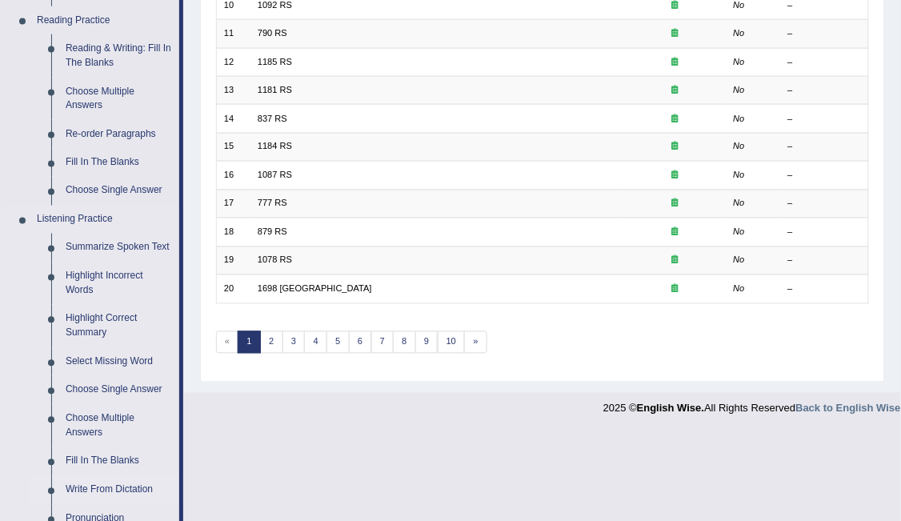
click at [113, 491] on link "Write From Dictation" at bounding box center [118, 490] width 121 height 29
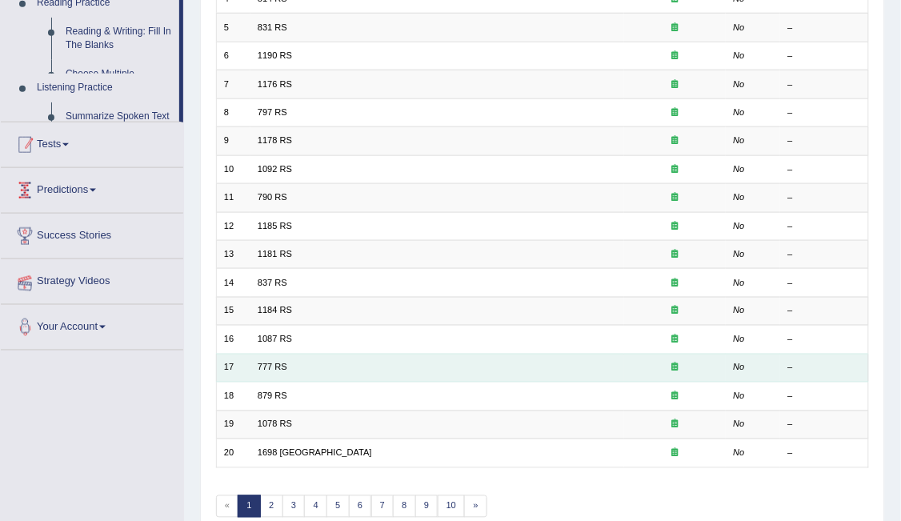
scroll to position [175, 0]
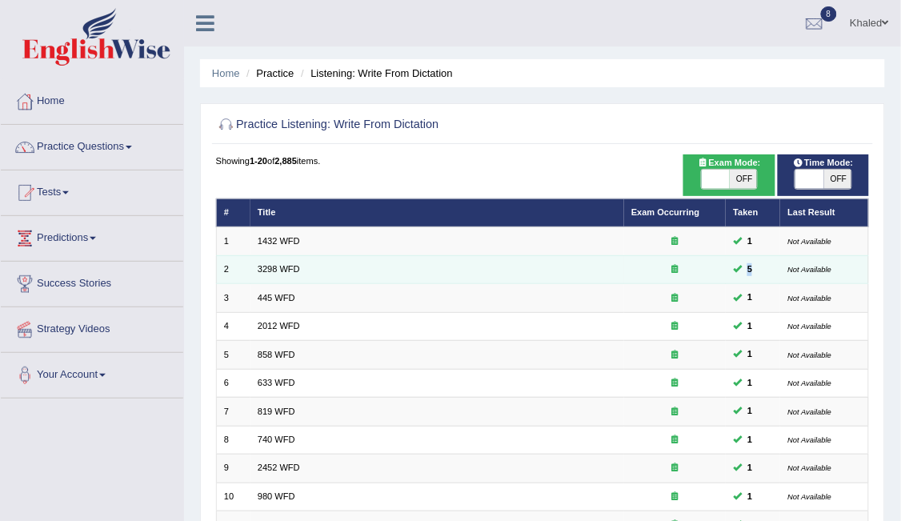
drag, startPoint x: 756, startPoint y: 267, endPoint x: 714, endPoint y: 275, distance: 43.3
click at [714, 275] on tr "2 3298 WFD 5 Not Available" at bounding box center [542, 269] width 653 height 28
click at [760, 272] on td "5" at bounding box center [753, 269] width 54 height 28
click at [278, 267] on link "3298 WFD" at bounding box center [279, 269] width 42 height 10
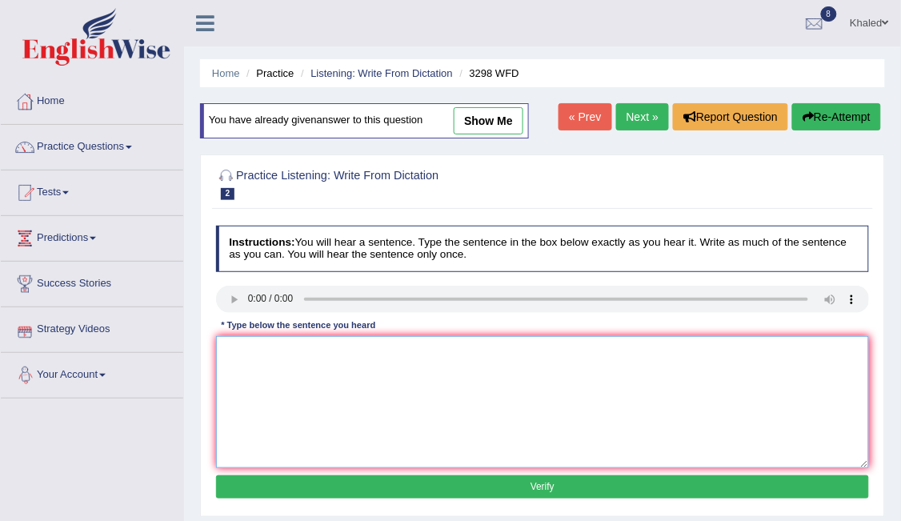
click at [303, 385] on textarea at bounding box center [543, 402] width 654 height 132
type textarea "Animal behaviour appears to be both similar and distinct of that humans humans."
click at [490, 487] on button "Verify" at bounding box center [543, 487] width 654 height 23
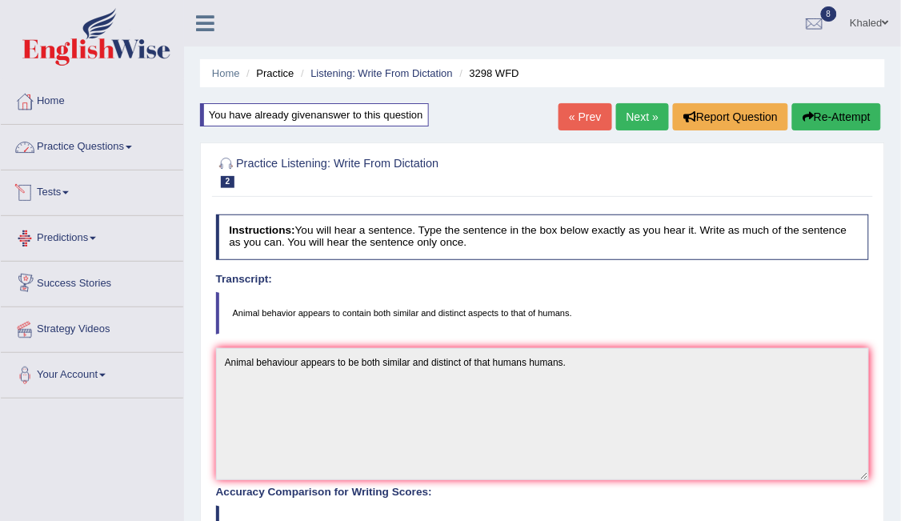
click at [106, 153] on link "Practice Questions" at bounding box center [92, 145] width 183 height 40
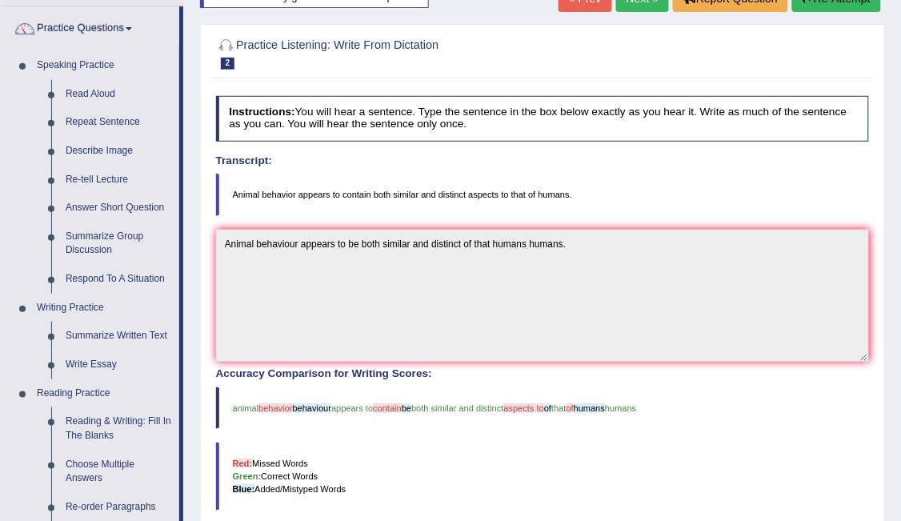
scroll to position [122, 0]
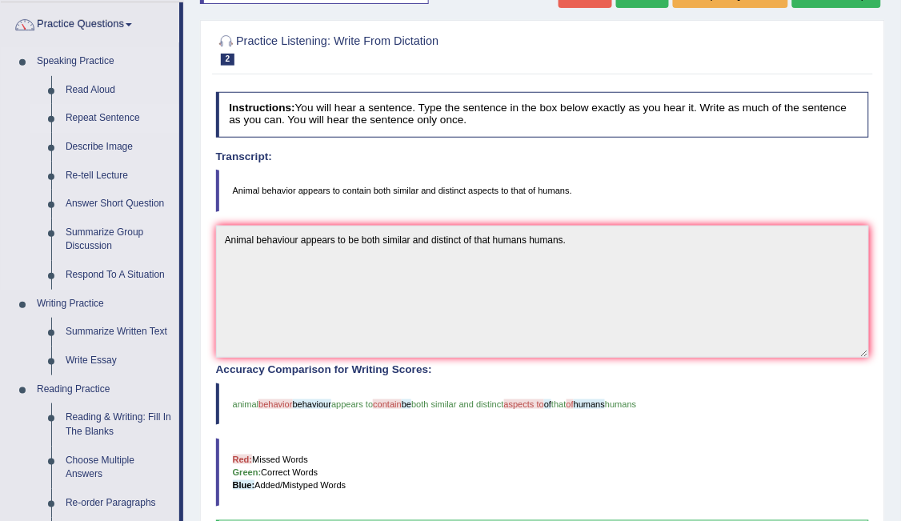
click at [86, 116] on link "Repeat Sentence" at bounding box center [118, 118] width 121 height 29
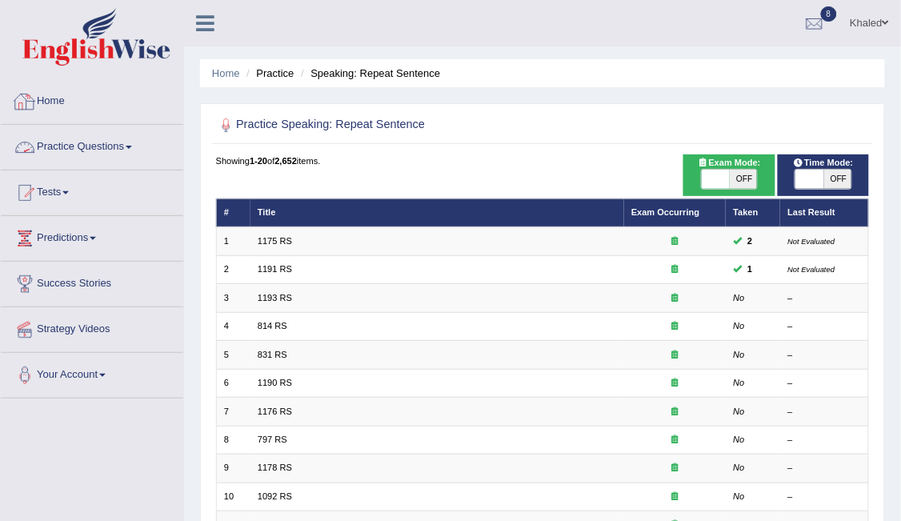
click at [96, 146] on link "Practice Questions" at bounding box center [92, 145] width 183 height 40
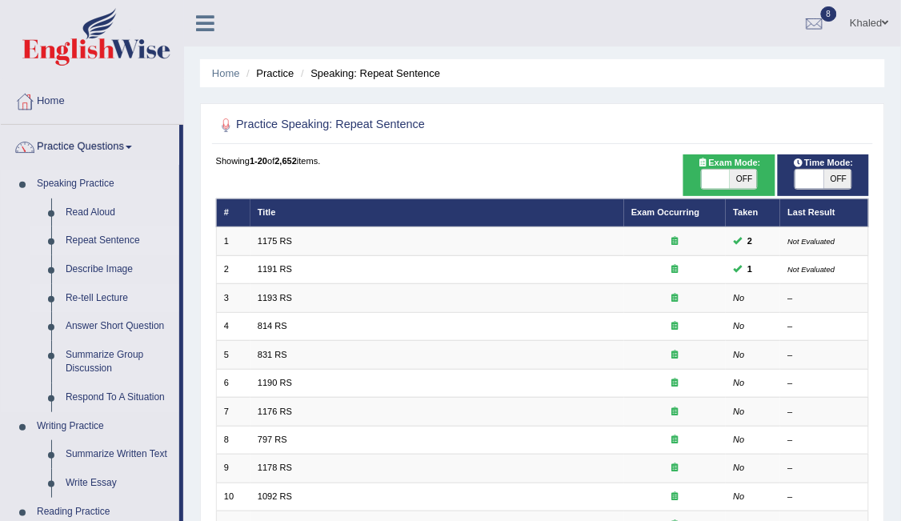
click at [100, 296] on link "Re-tell Lecture" at bounding box center [118, 298] width 121 height 29
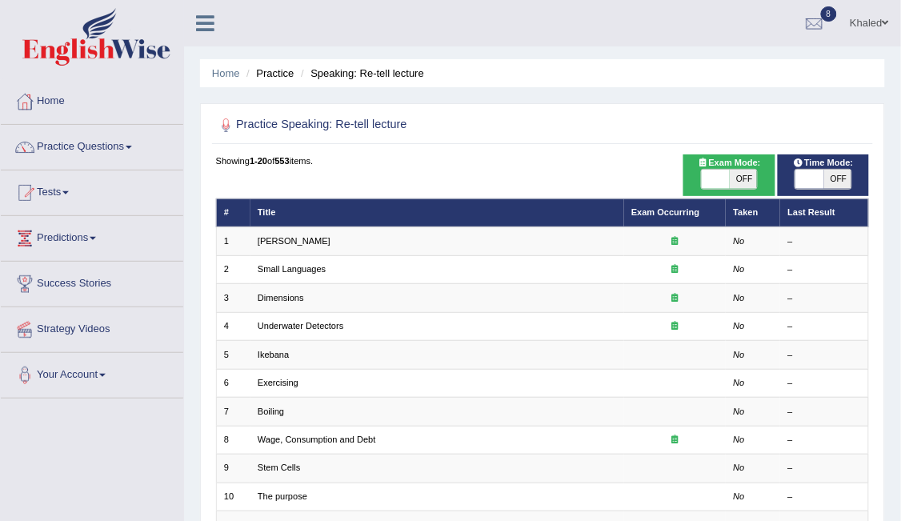
scroll to position [9, 0]
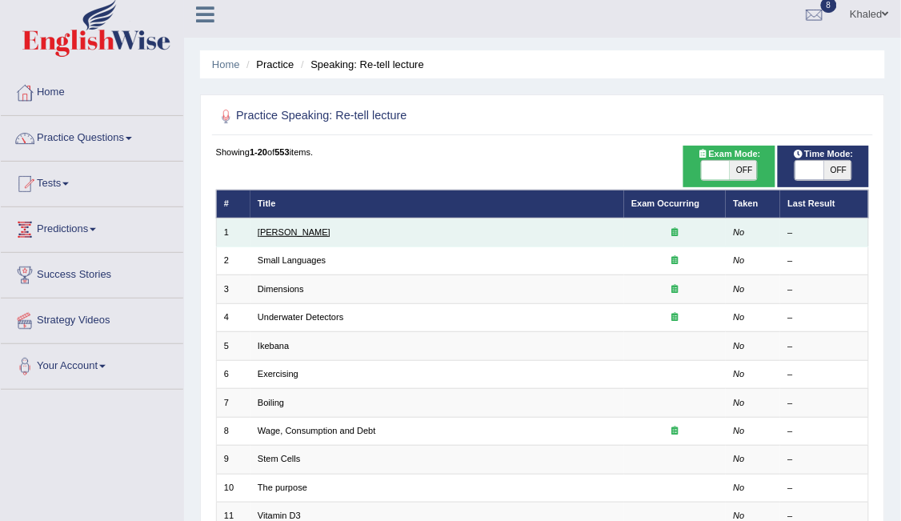
click at [302, 229] on link "[PERSON_NAME]" at bounding box center [294, 232] width 73 height 10
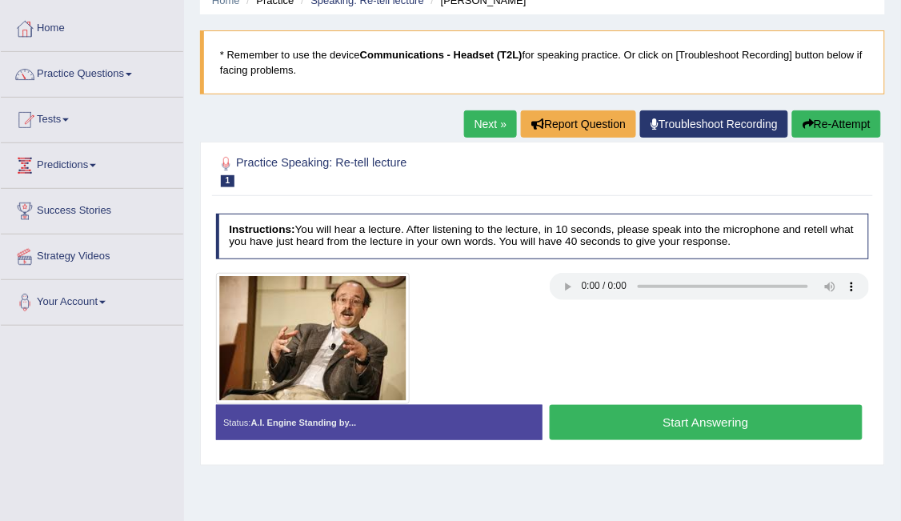
scroll to position [76, 0]
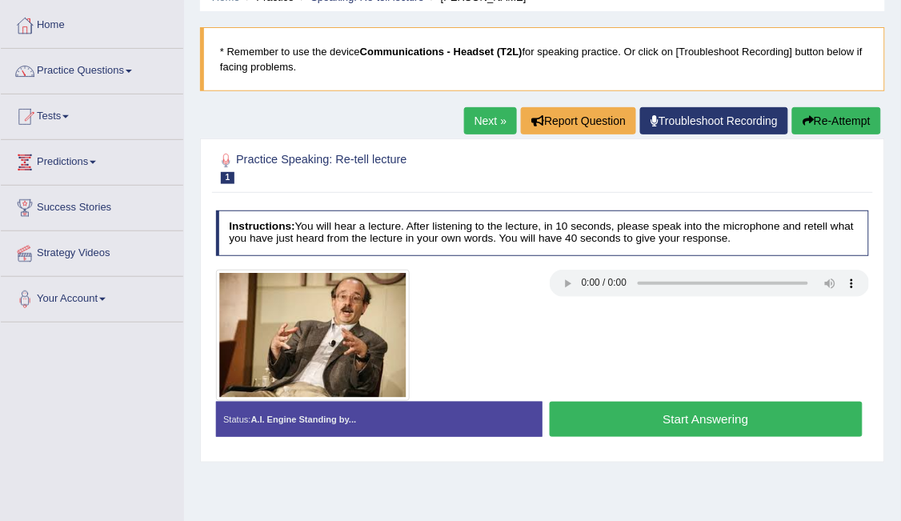
click at [704, 413] on button "Start Answering" at bounding box center [706, 419] width 313 height 34
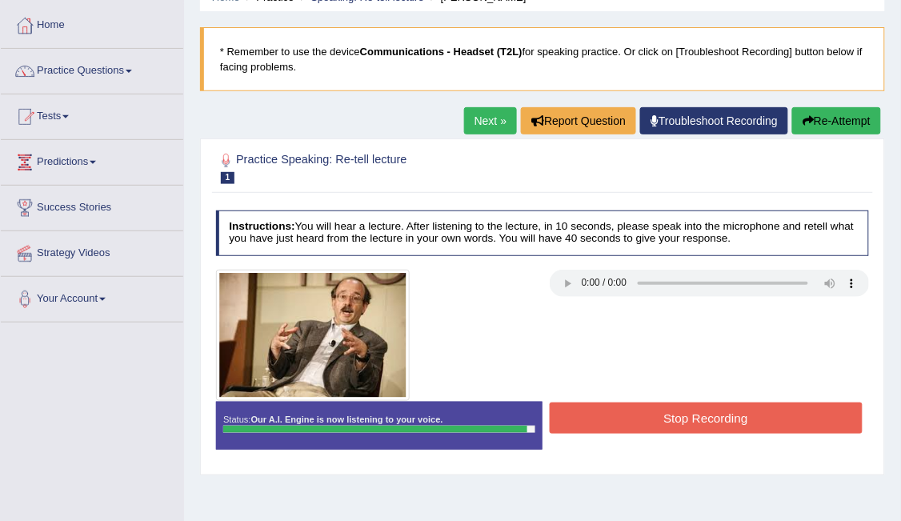
click at [704, 413] on button "Stop Recording" at bounding box center [706, 418] width 313 height 31
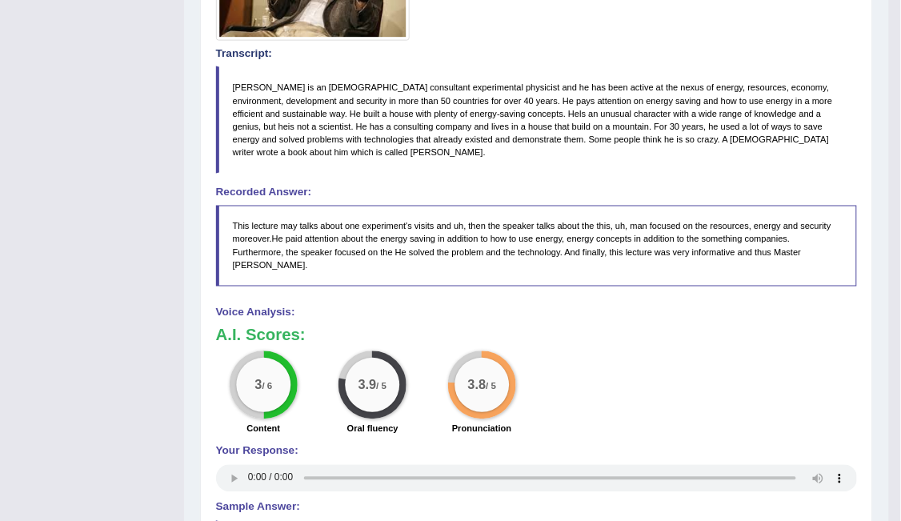
drag, startPoint x: 908, startPoint y: 163, endPoint x: 915, endPoint y: 430, distance: 266.7
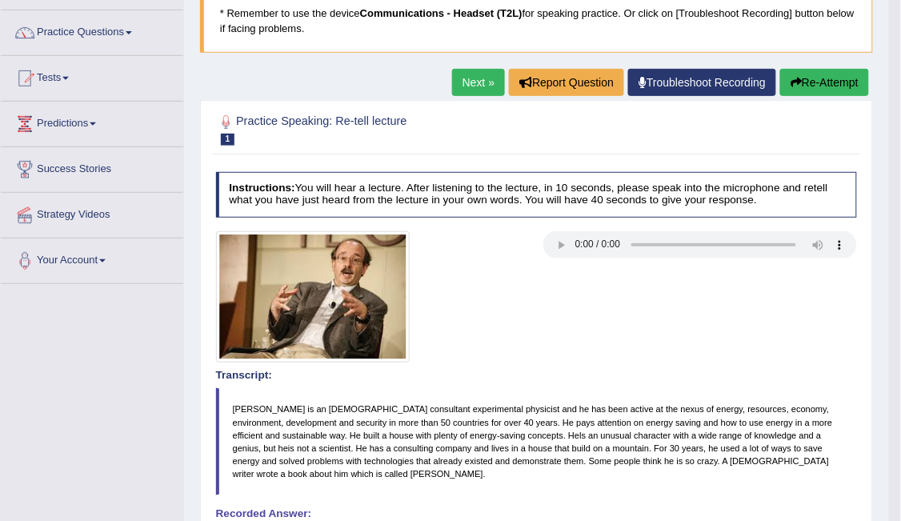
scroll to position [114, 0]
click at [814, 82] on button "Re-Attempt" at bounding box center [825, 82] width 89 height 27
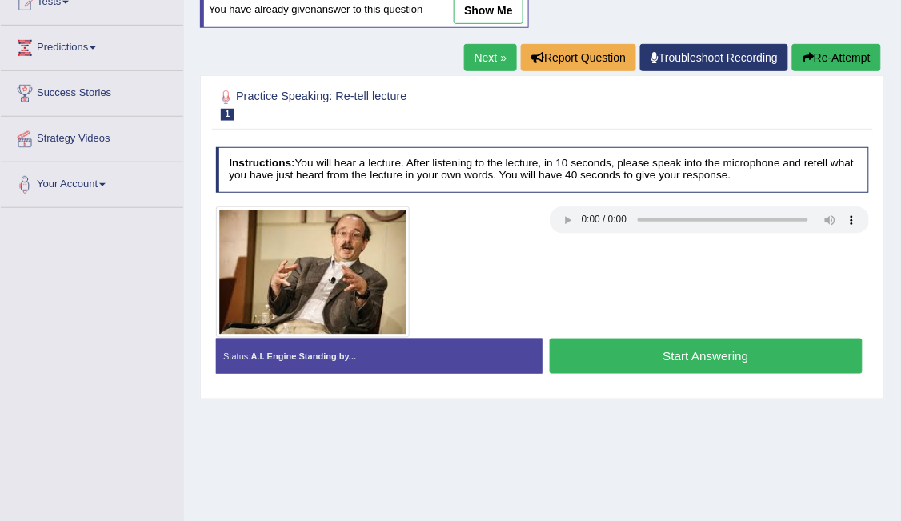
scroll to position [246, 0]
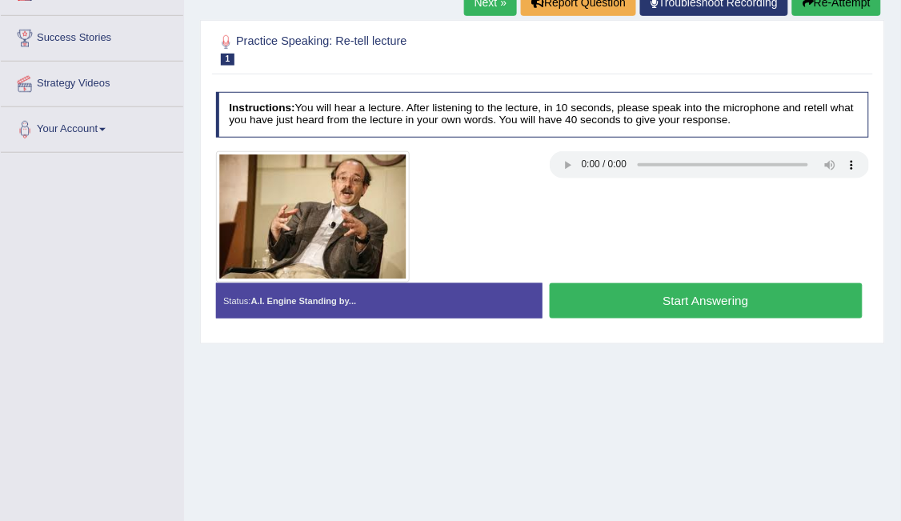
click at [704, 293] on button "Start Answering" at bounding box center [706, 300] width 313 height 34
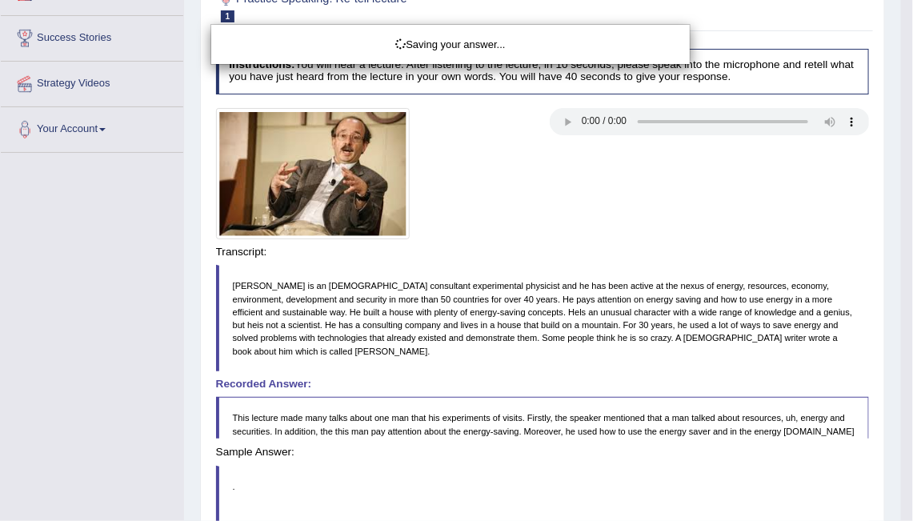
drag, startPoint x: 704, startPoint y: 293, endPoint x: 872, endPoint y: 383, distance: 190.2
click at [825, 411] on div "Saving your answer..." at bounding box center [456, 260] width 913 height 521
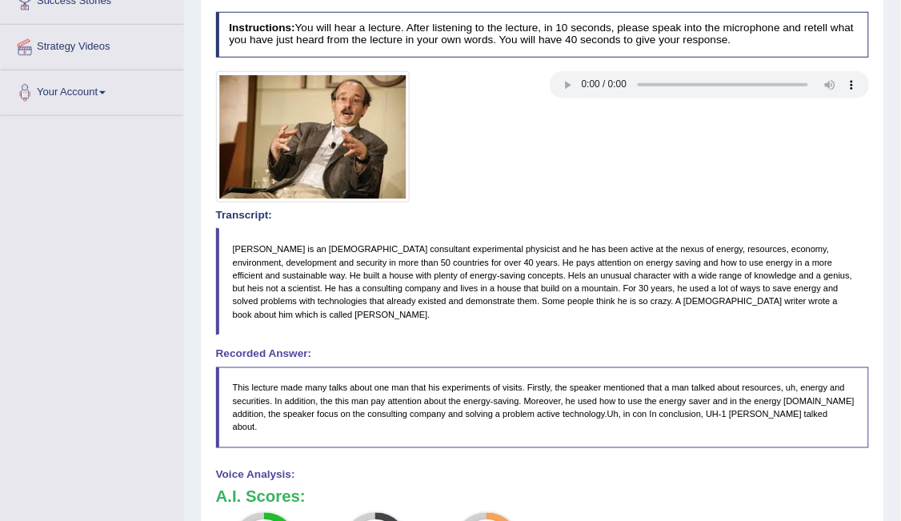
drag, startPoint x: 913, startPoint y: 223, endPoint x: 913, endPoint y: 362, distance: 138.5
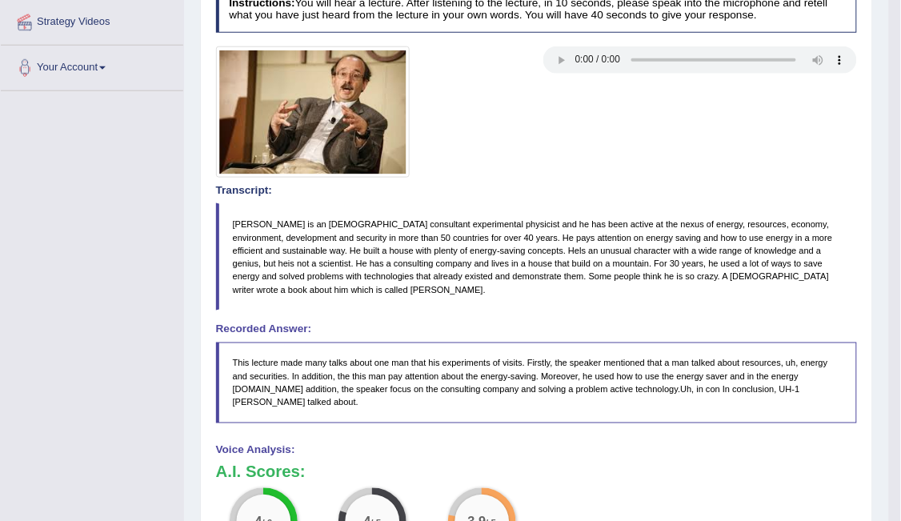
scroll to position [0, 0]
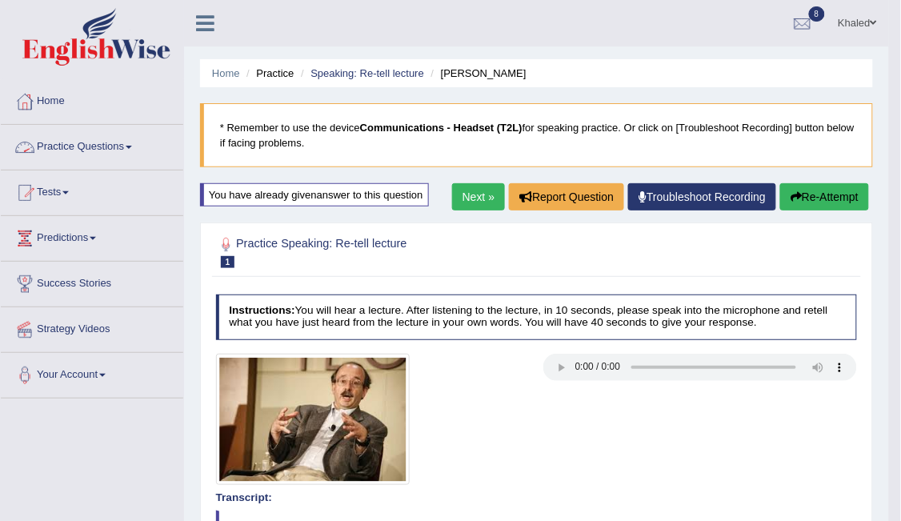
click at [99, 140] on link "Practice Questions" at bounding box center [92, 145] width 183 height 40
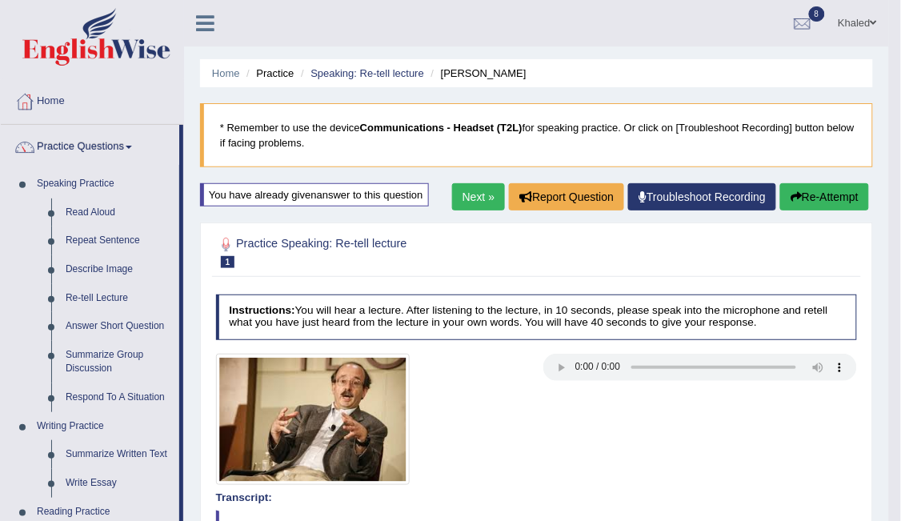
click at [99, 140] on link "Practice Questions" at bounding box center [90, 145] width 179 height 40
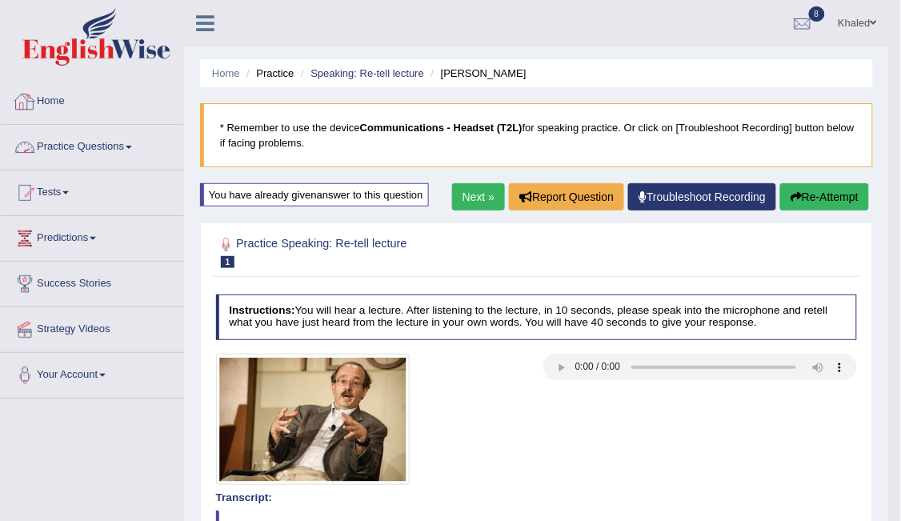
click at [124, 146] on link "Practice Questions" at bounding box center [92, 145] width 183 height 40
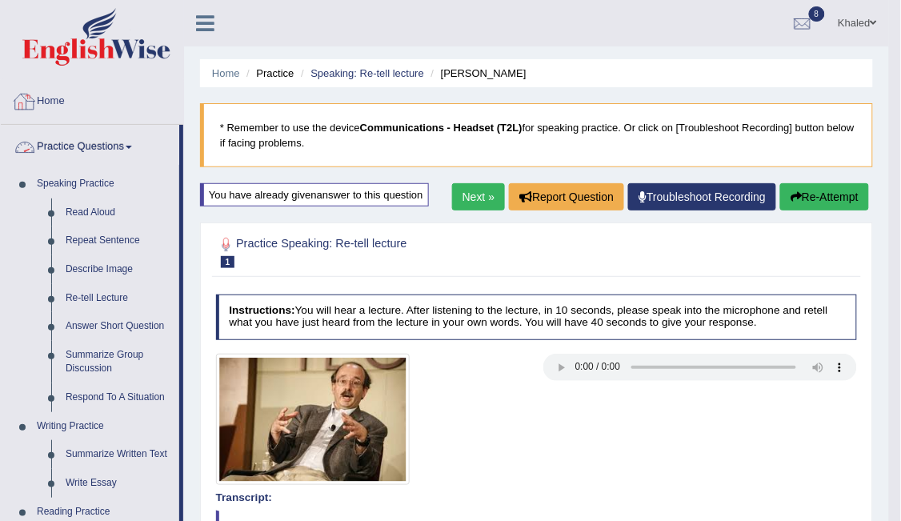
click at [90, 144] on link "Practice Questions" at bounding box center [90, 145] width 179 height 40
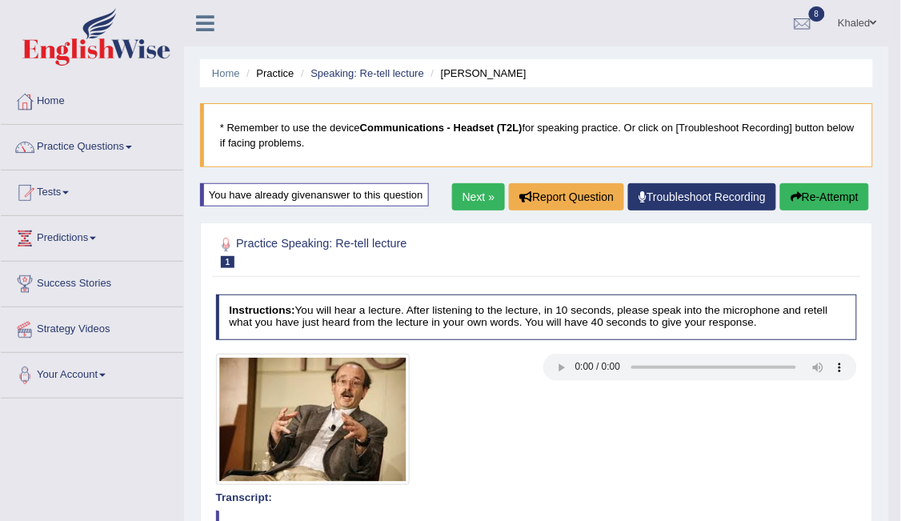
click at [58, 199] on link "Tests" at bounding box center [92, 191] width 183 height 40
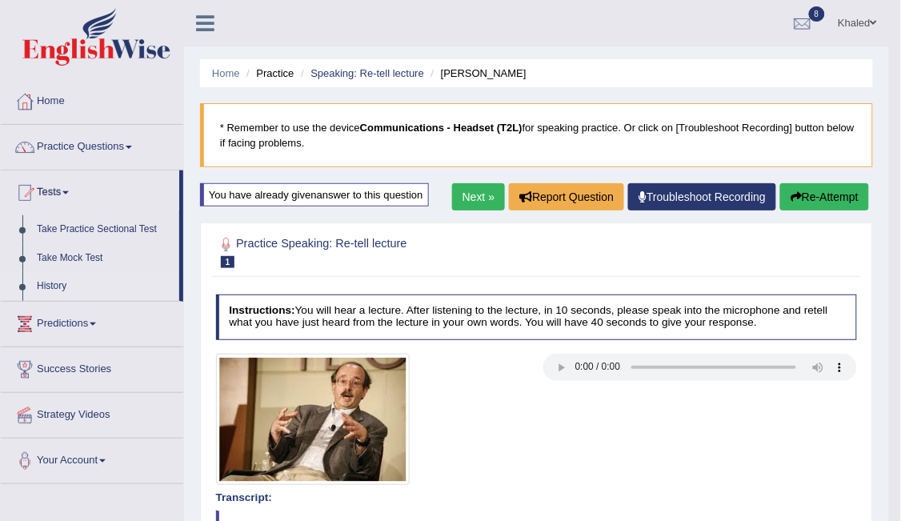
click at [53, 288] on link "History" at bounding box center [105, 286] width 150 height 29
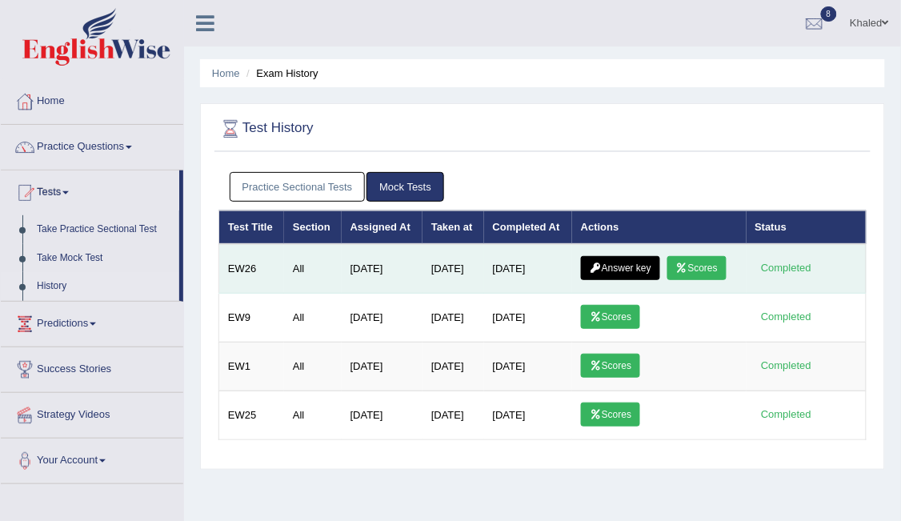
drag, startPoint x: 0, startPoint y: 0, endPoint x: 639, endPoint y: 263, distance: 690.7
click at [639, 263] on link "Answer key" at bounding box center [620, 268] width 79 height 24
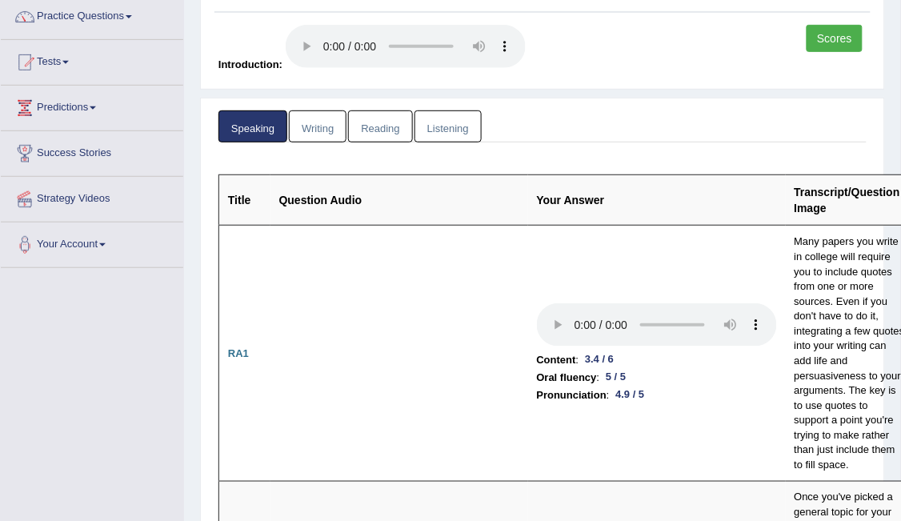
scroll to position [54, 0]
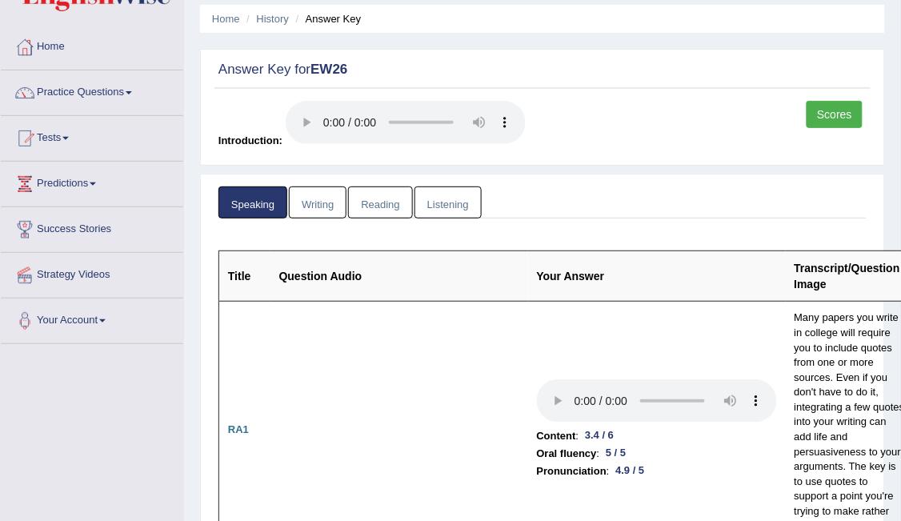
click at [311, 199] on link "Writing" at bounding box center [318, 203] width 58 height 33
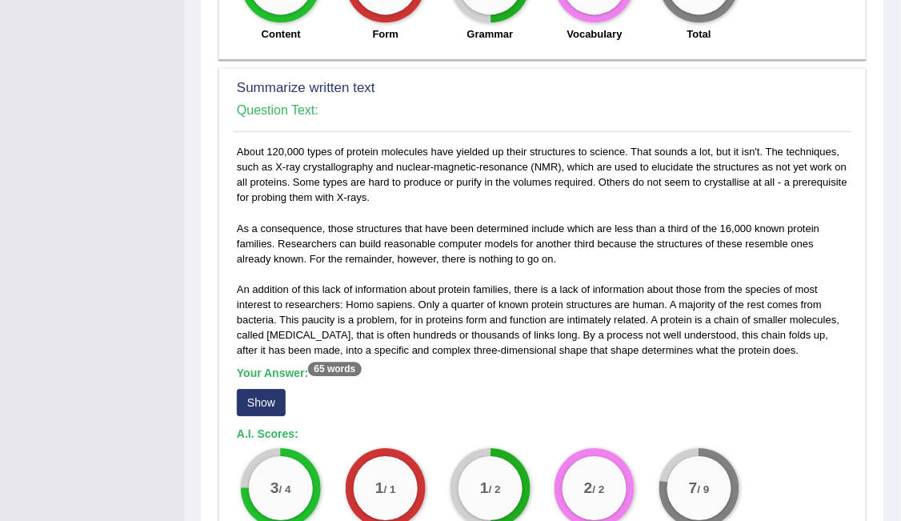
scroll to position [741, 0]
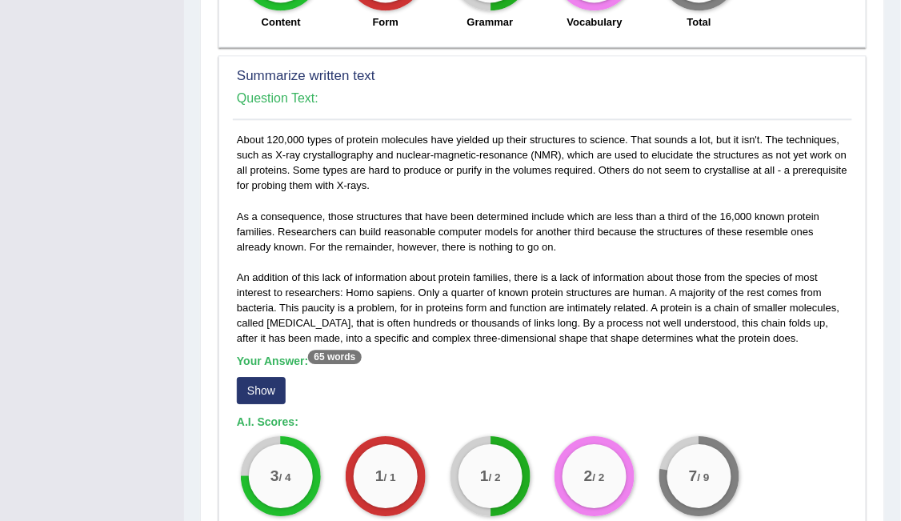
click at [239, 380] on button "Show" at bounding box center [261, 390] width 49 height 27
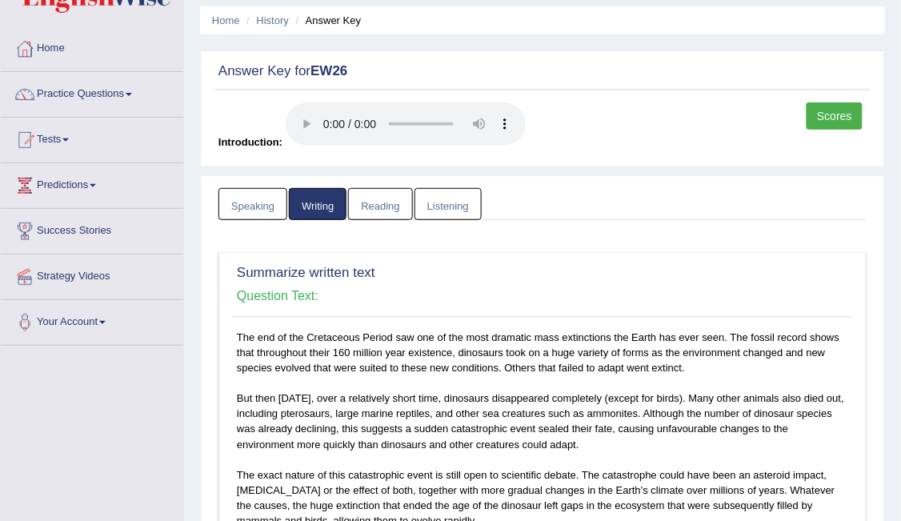
scroll to position [0, 0]
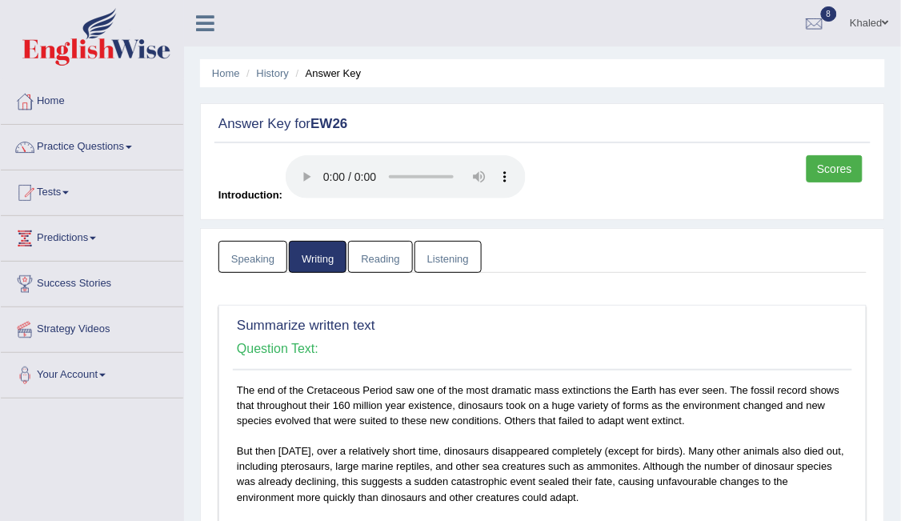
click at [380, 252] on link "Reading" at bounding box center [380, 257] width 64 height 33
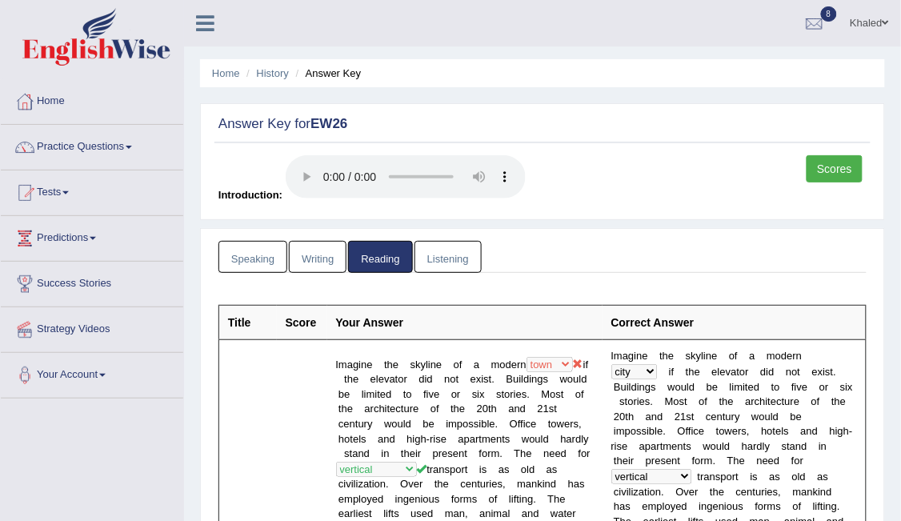
click at [437, 259] on link "Listening" at bounding box center [448, 257] width 67 height 33
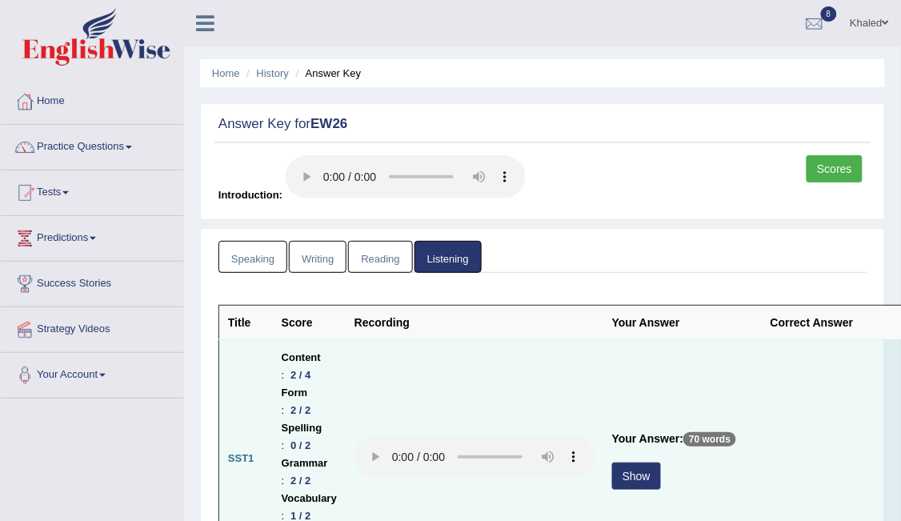
click at [640, 468] on button "Show" at bounding box center [636, 476] width 49 height 27
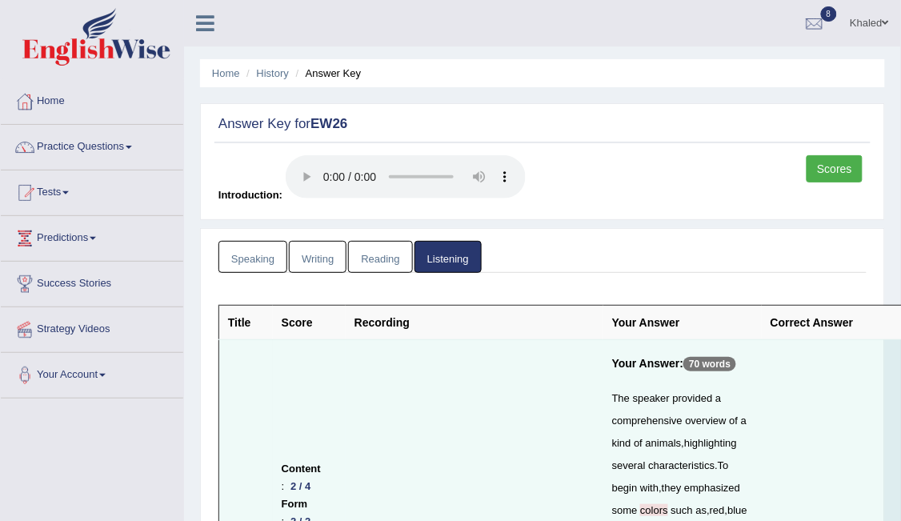
click at [246, 268] on link "Speaking" at bounding box center [253, 257] width 69 height 33
